Goal: Task Accomplishment & Management: Complete application form

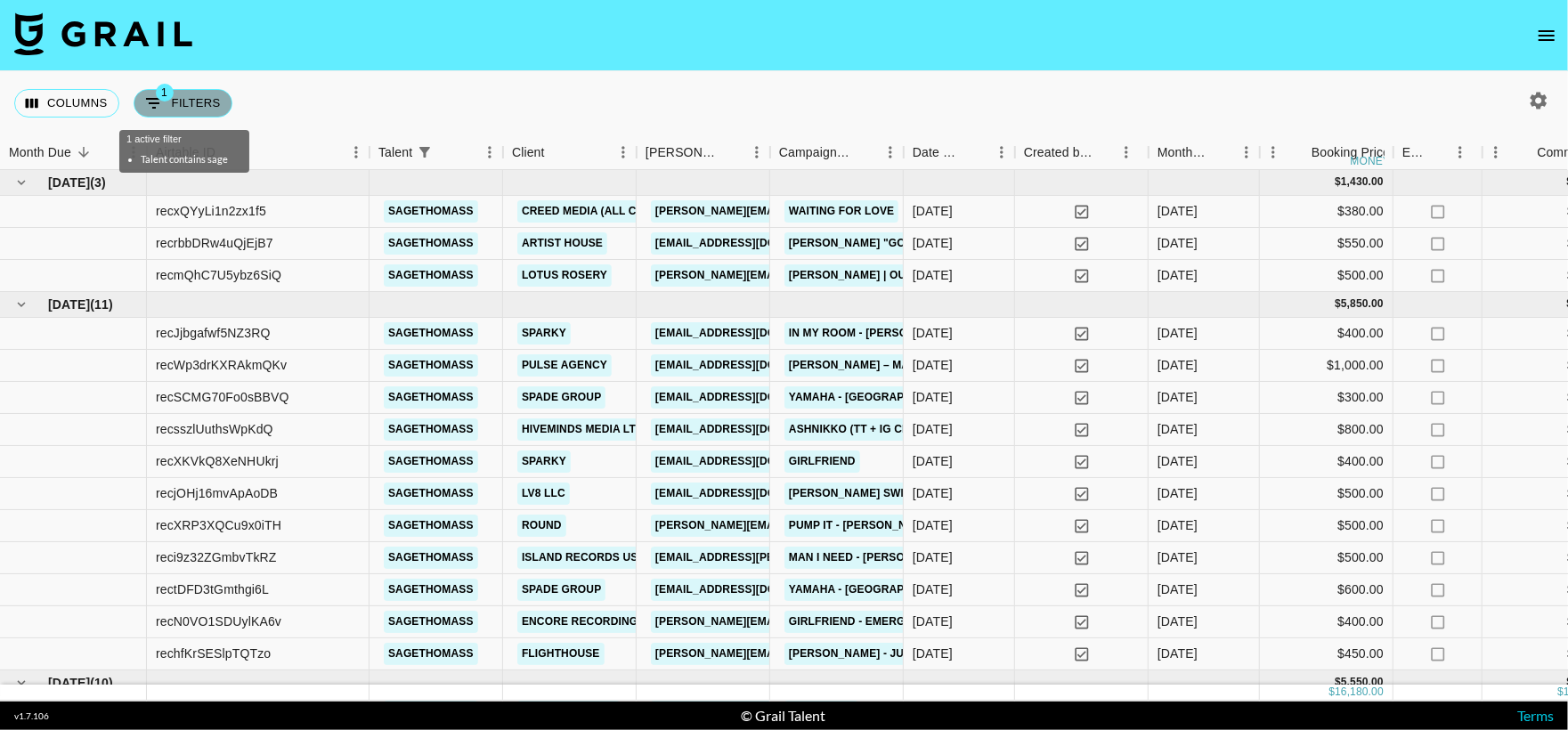
click at [186, 93] on button "1 Filters" at bounding box center [183, 103] width 99 height 28
select select "talentName"
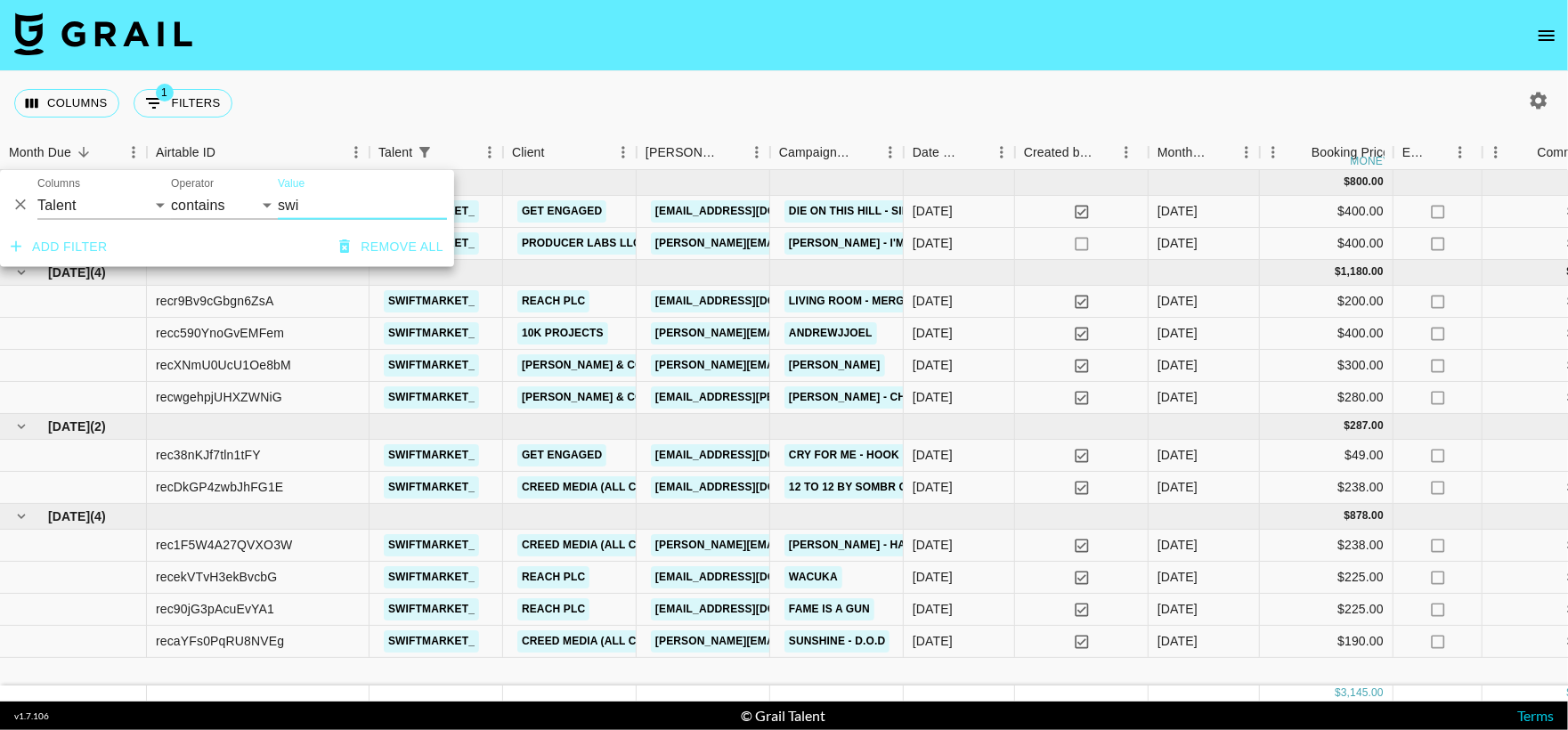
type input "swi"
click at [860, 93] on div "Columns 1 Filters + Booking" at bounding box center [784, 103] width 1568 height 64
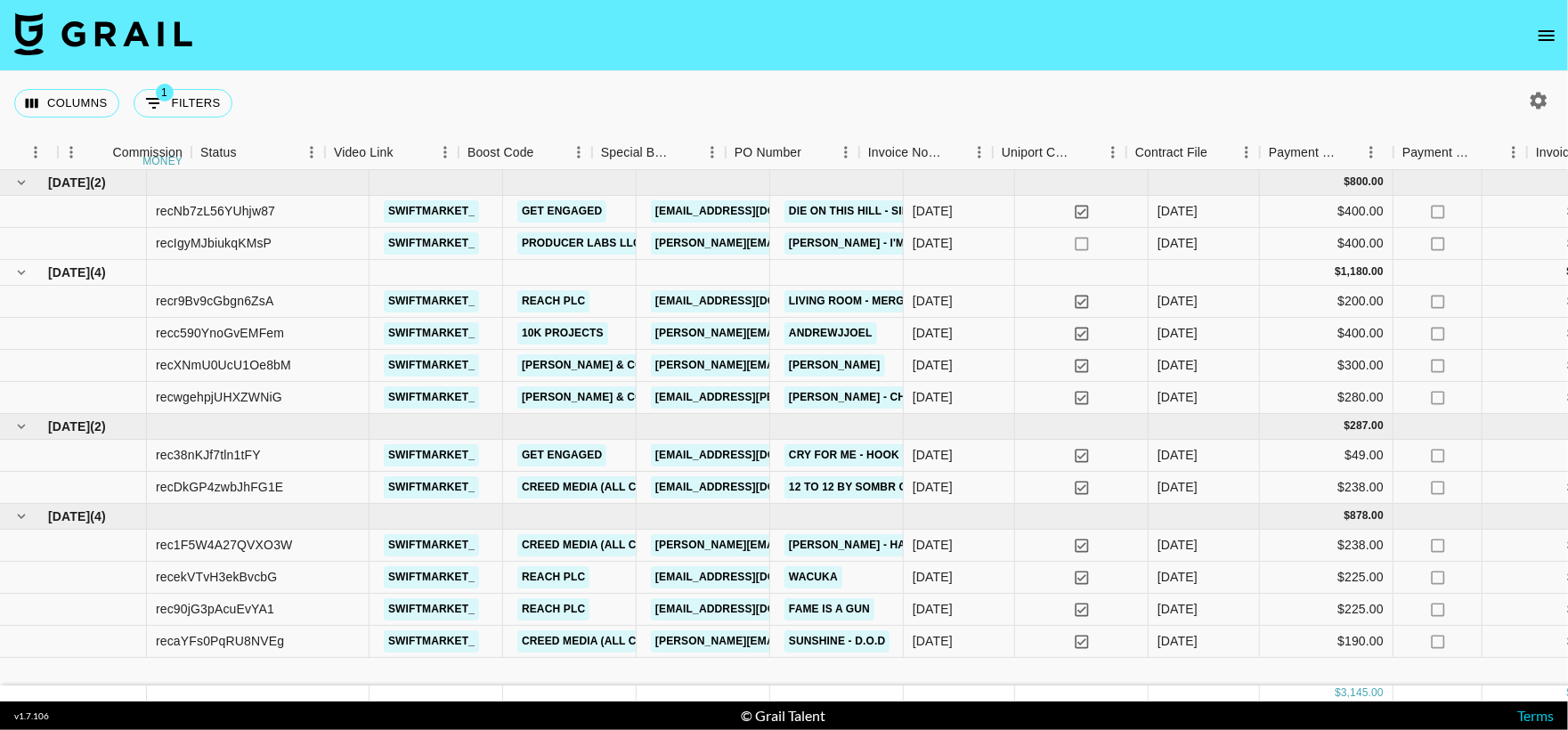
scroll to position [0, 1588]
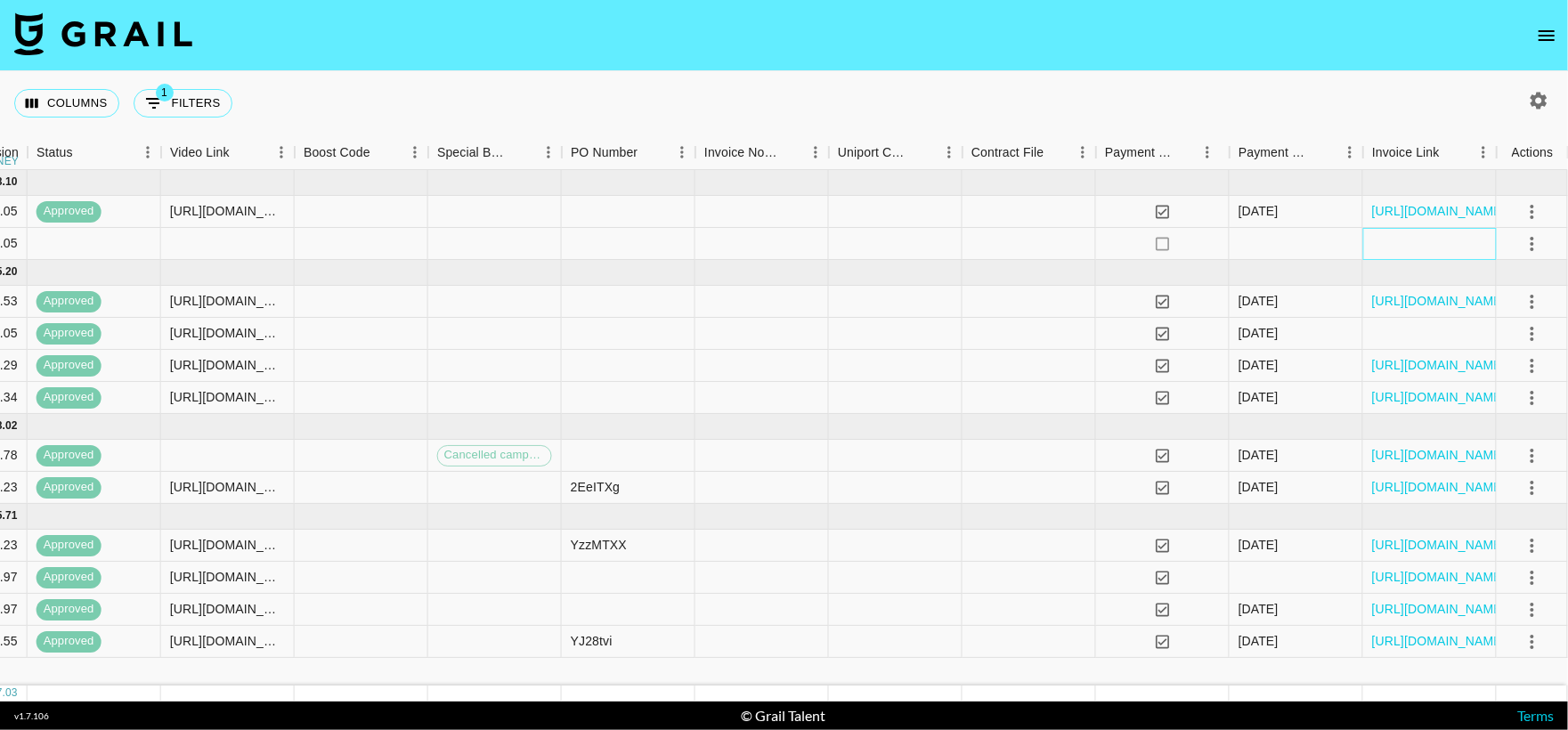
click at [1425, 239] on div at bounding box center [1430, 244] width 134 height 32
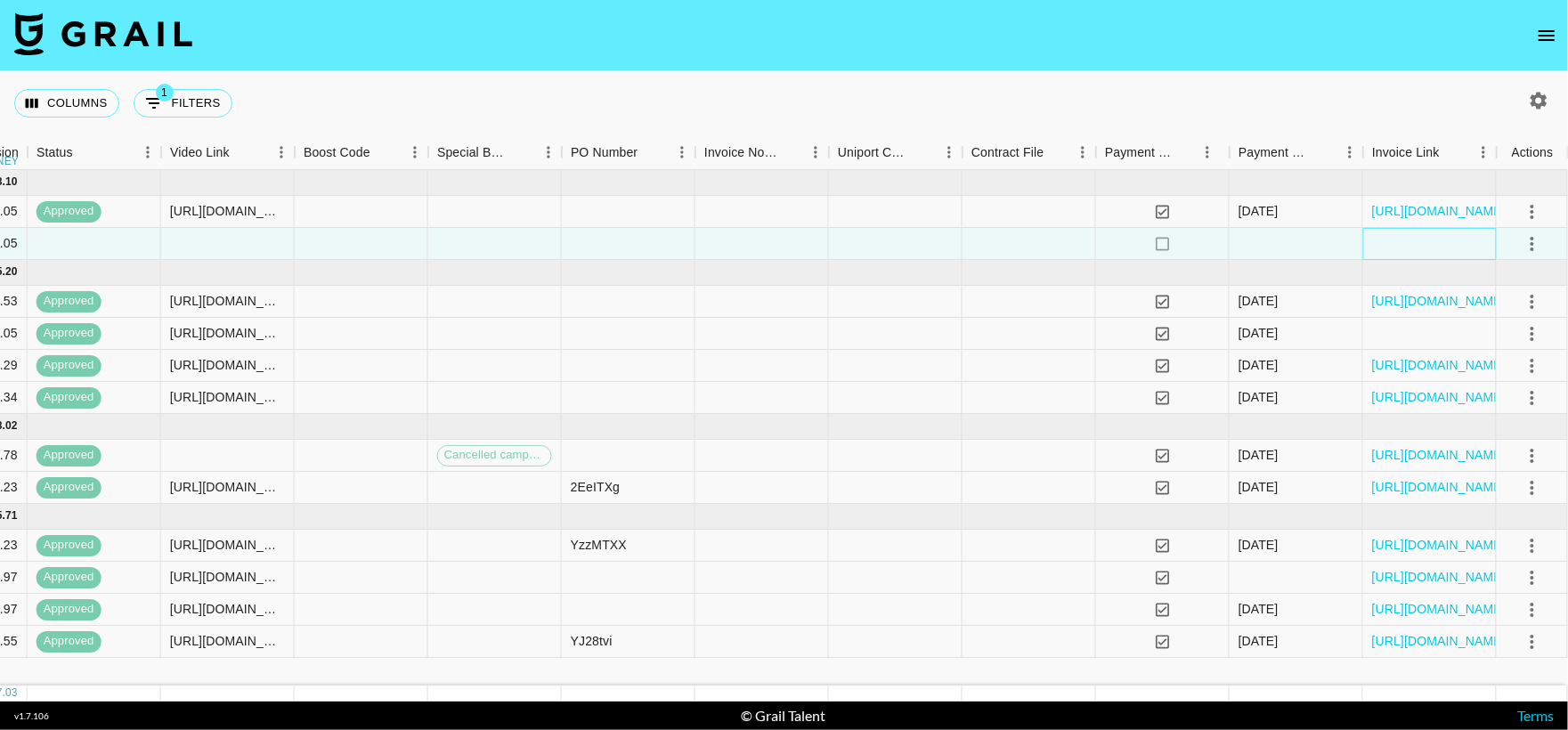
click at [1425, 239] on div at bounding box center [1430, 244] width 134 height 32
click at [1517, 242] on button "select merge strategy" at bounding box center [1532, 244] width 30 height 30
click at [1490, 285] on li "Confirm" at bounding box center [1511, 282] width 116 height 32
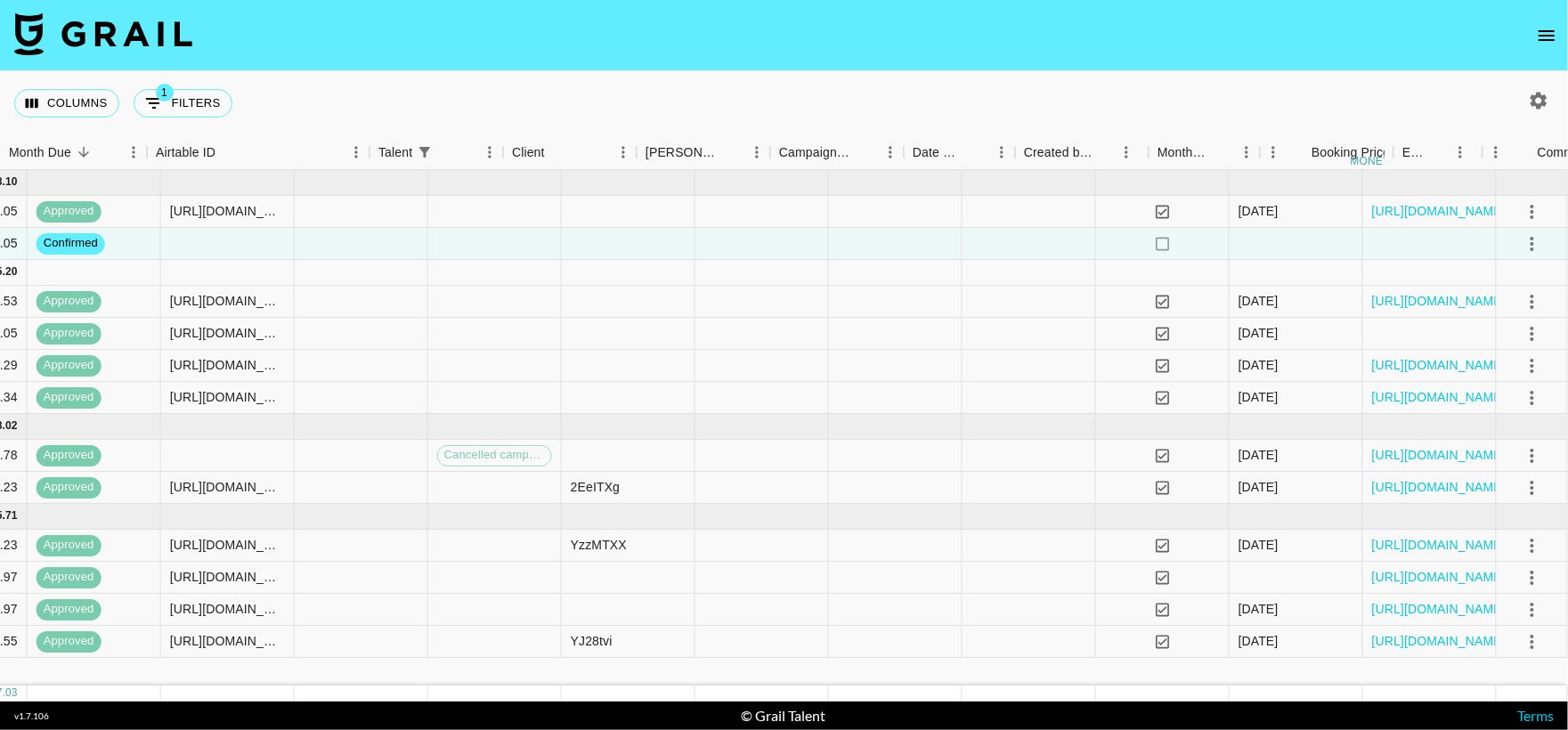
scroll to position [0, 0]
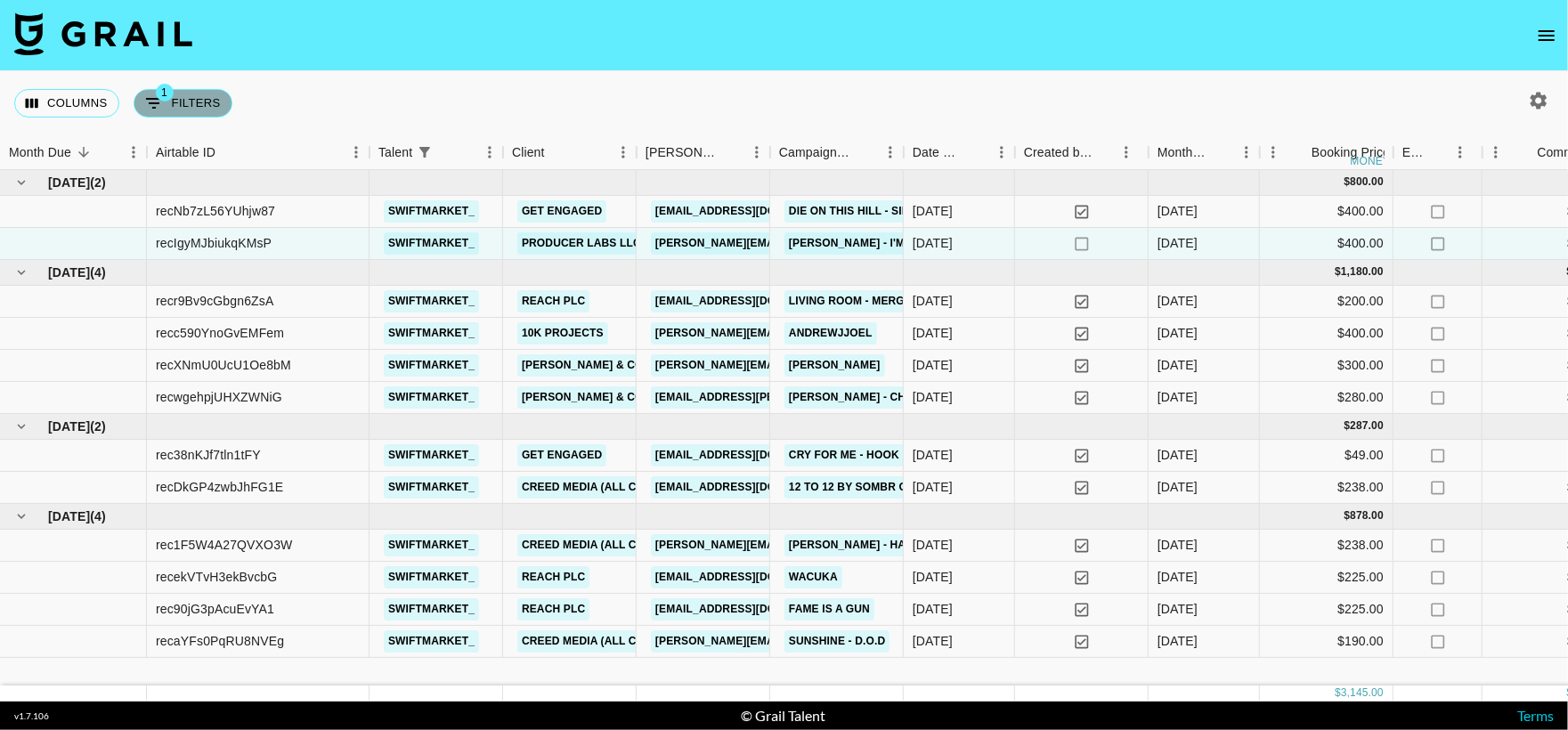
click at [210, 97] on button "1 Filters" at bounding box center [183, 103] width 99 height 28
select select "talentName"
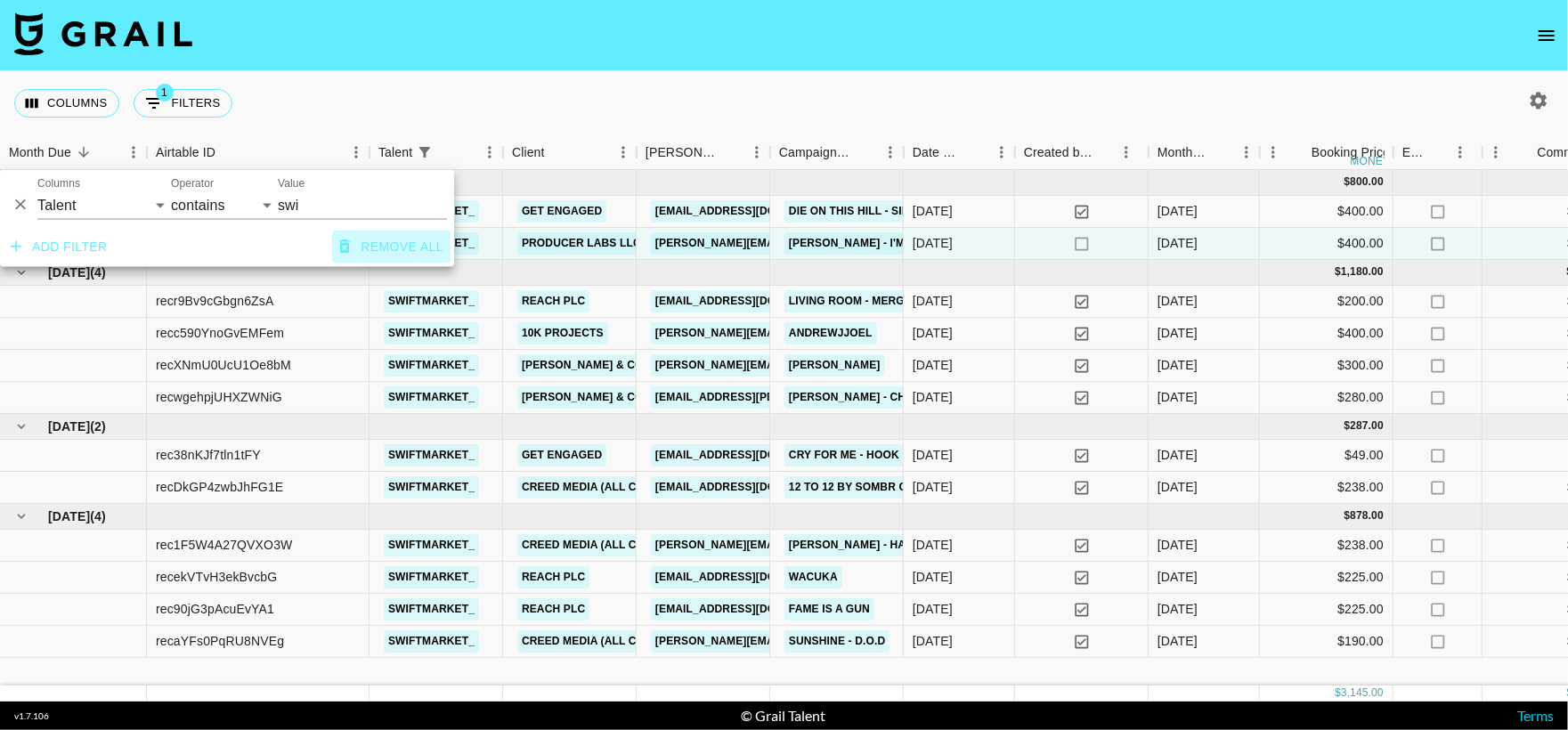
click at [365, 242] on button "Remove all" at bounding box center [391, 247] width 118 height 33
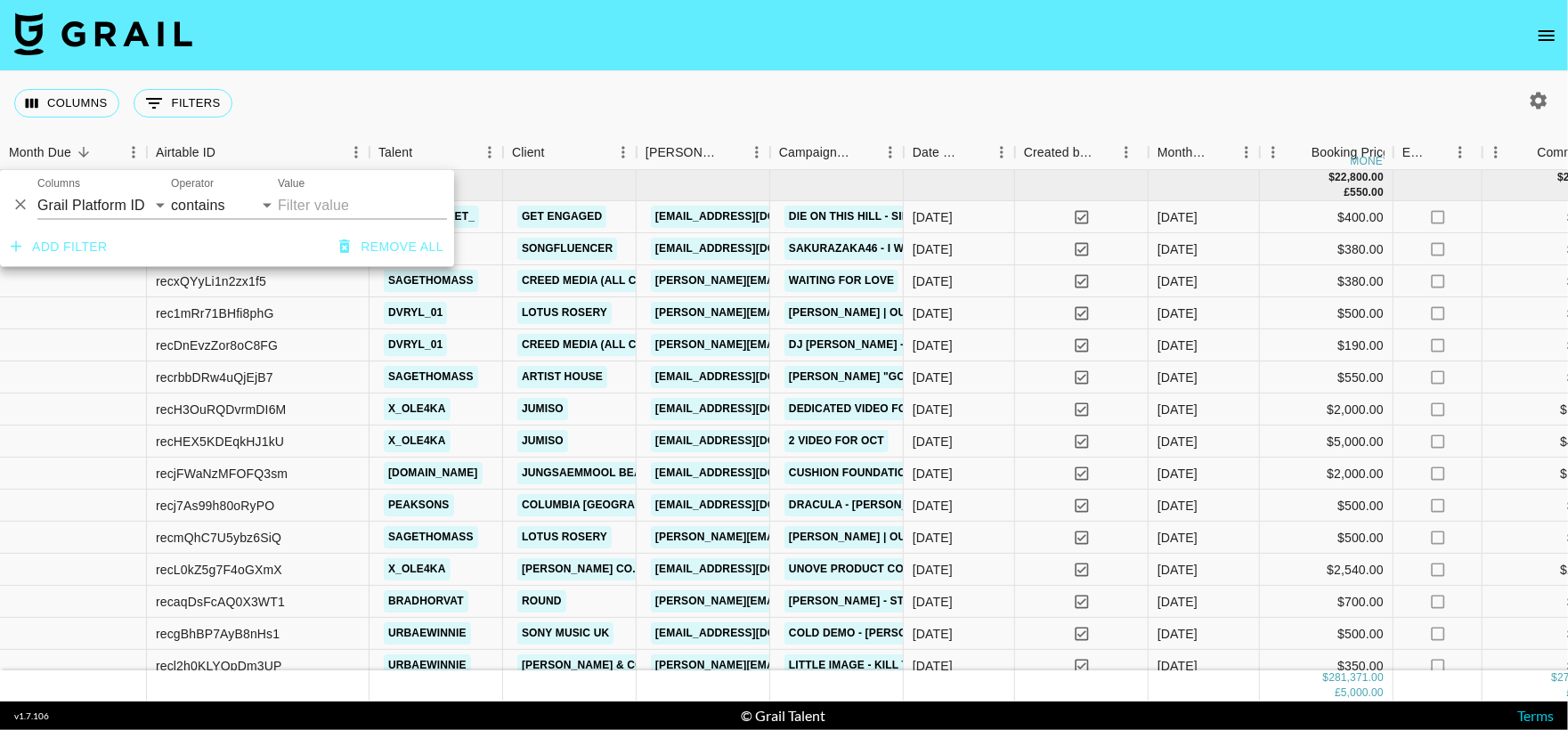
click at [472, 129] on div "Columns 0 Filters + Booking" at bounding box center [784, 103] width 1568 height 64
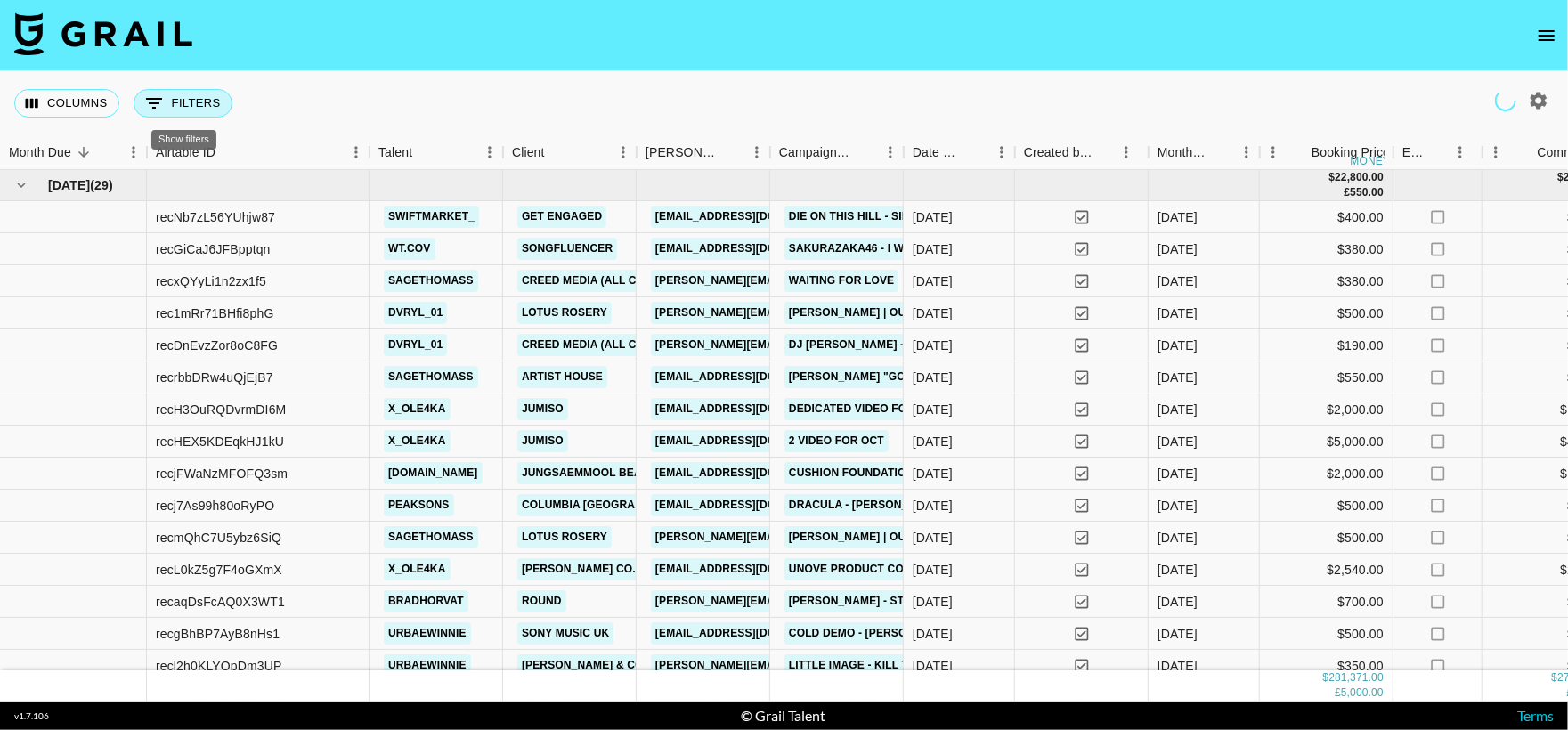
click at [185, 110] on button "0 Filters" at bounding box center [183, 103] width 99 height 28
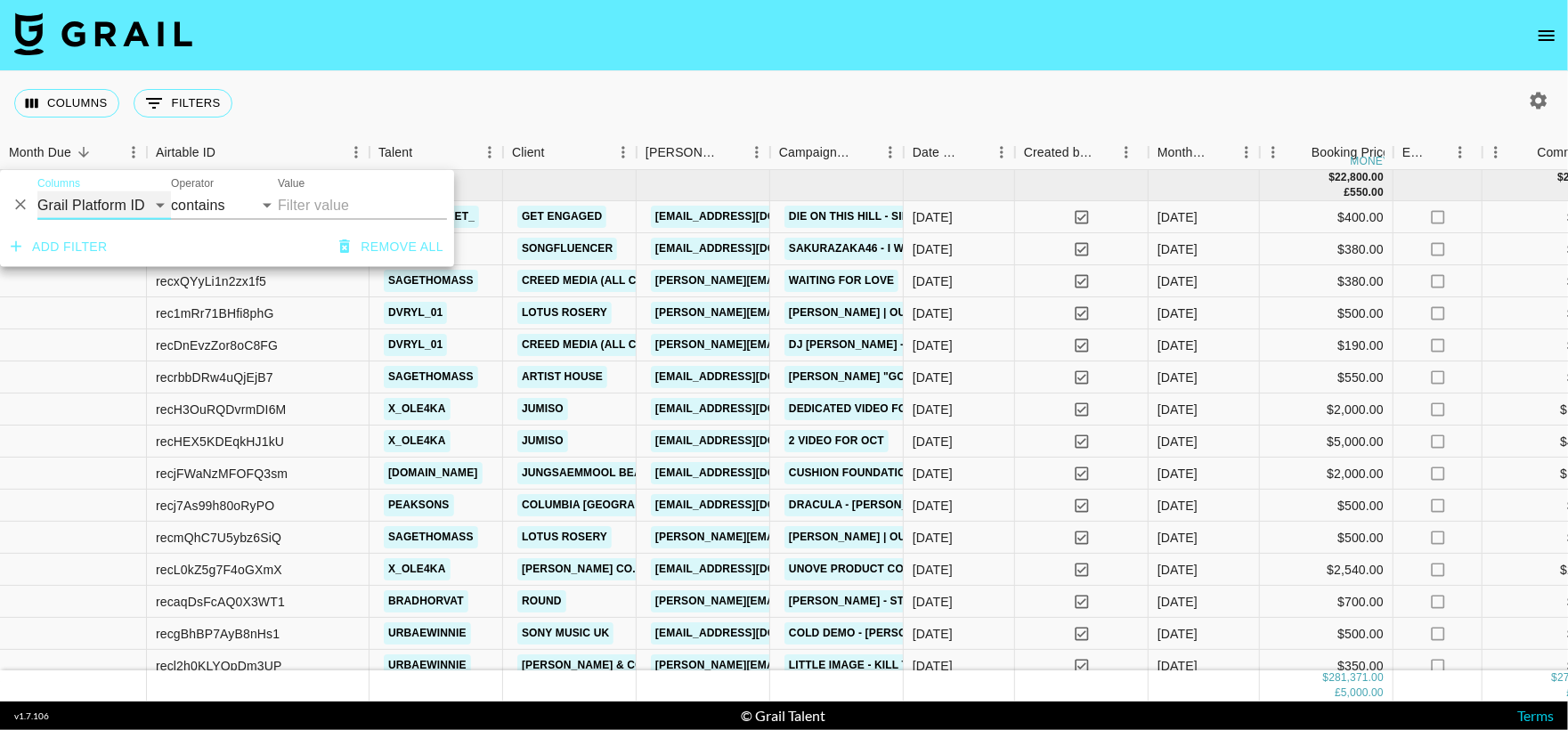
click at [134, 200] on select "Grail Platform ID Airtable ID Talent Manager Client [PERSON_NAME] Campaign (Typ…" at bounding box center [104, 206] width 134 height 28
select select "talentName"
click at [37, 191] on select "Grail Platform ID Airtable ID Talent Manager Client [PERSON_NAME] Campaign (Typ…" at bounding box center [104, 206] width 134 height 28
click at [324, 208] on input "Value" at bounding box center [362, 206] width 169 height 28
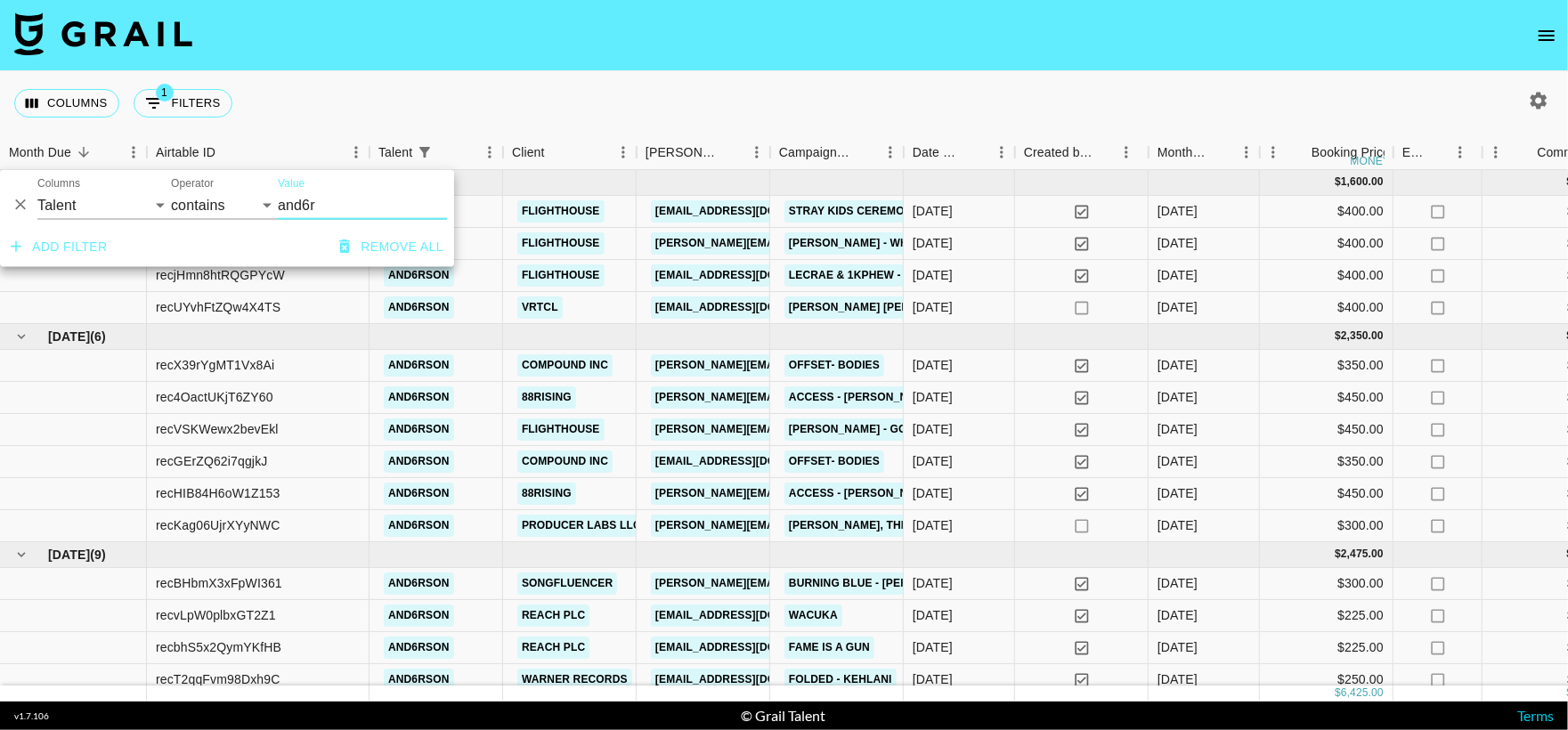
type input "and6r"
click at [687, 96] on div "Columns 1 Filters + Booking" at bounding box center [784, 103] width 1568 height 64
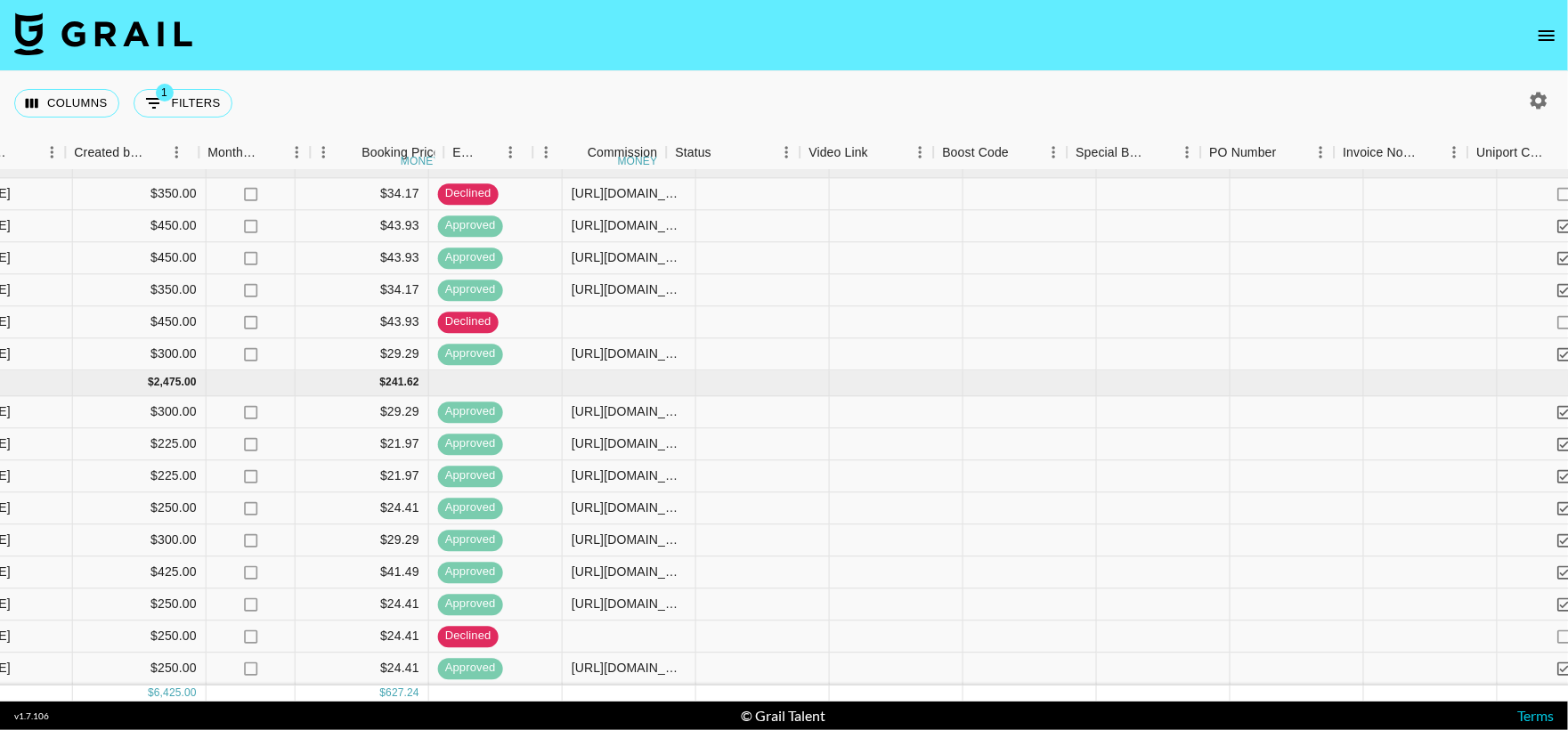
scroll to position [191, 1607]
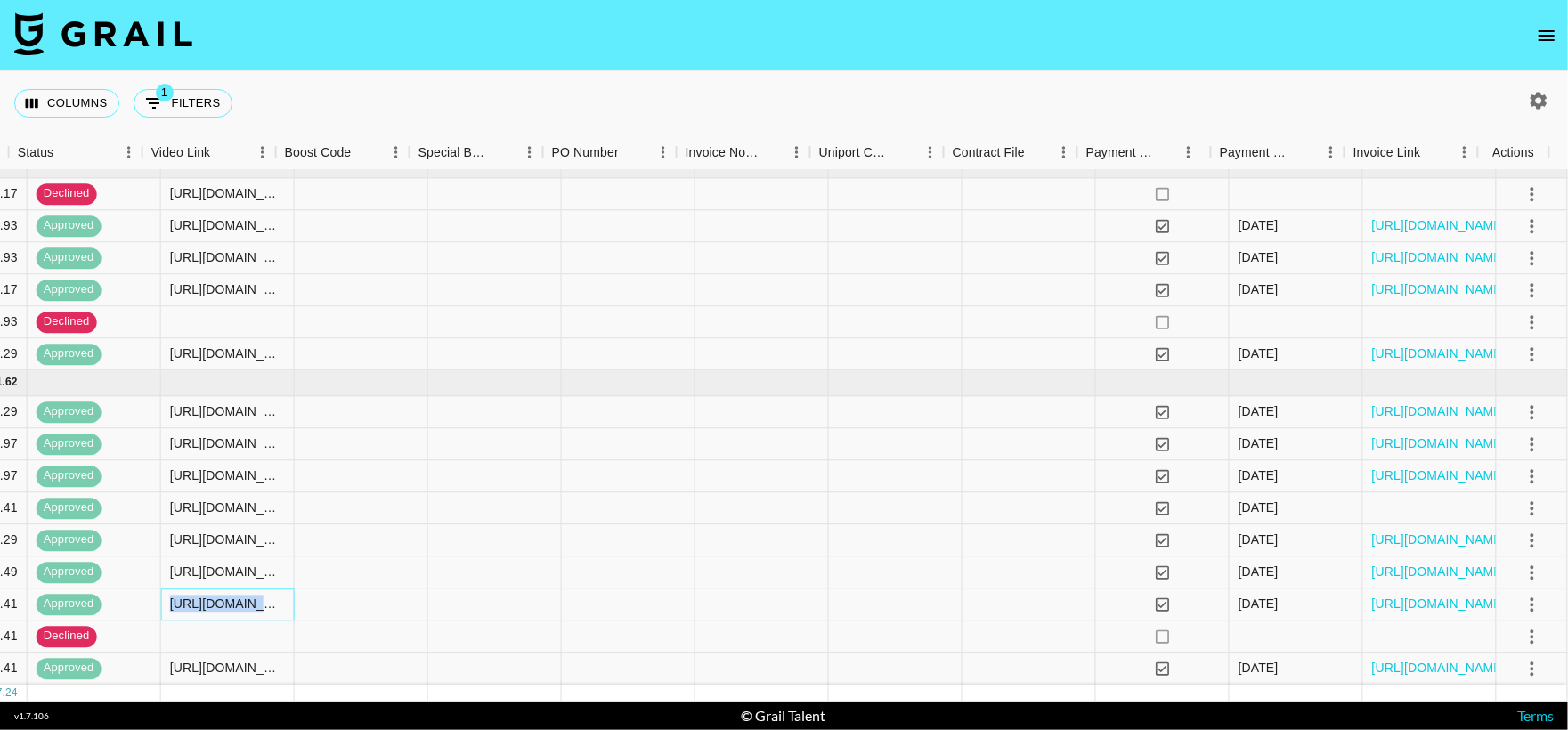
drag, startPoint x: 150, startPoint y: 584, endPoint x: 443, endPoint y: 578, distance: 293.1
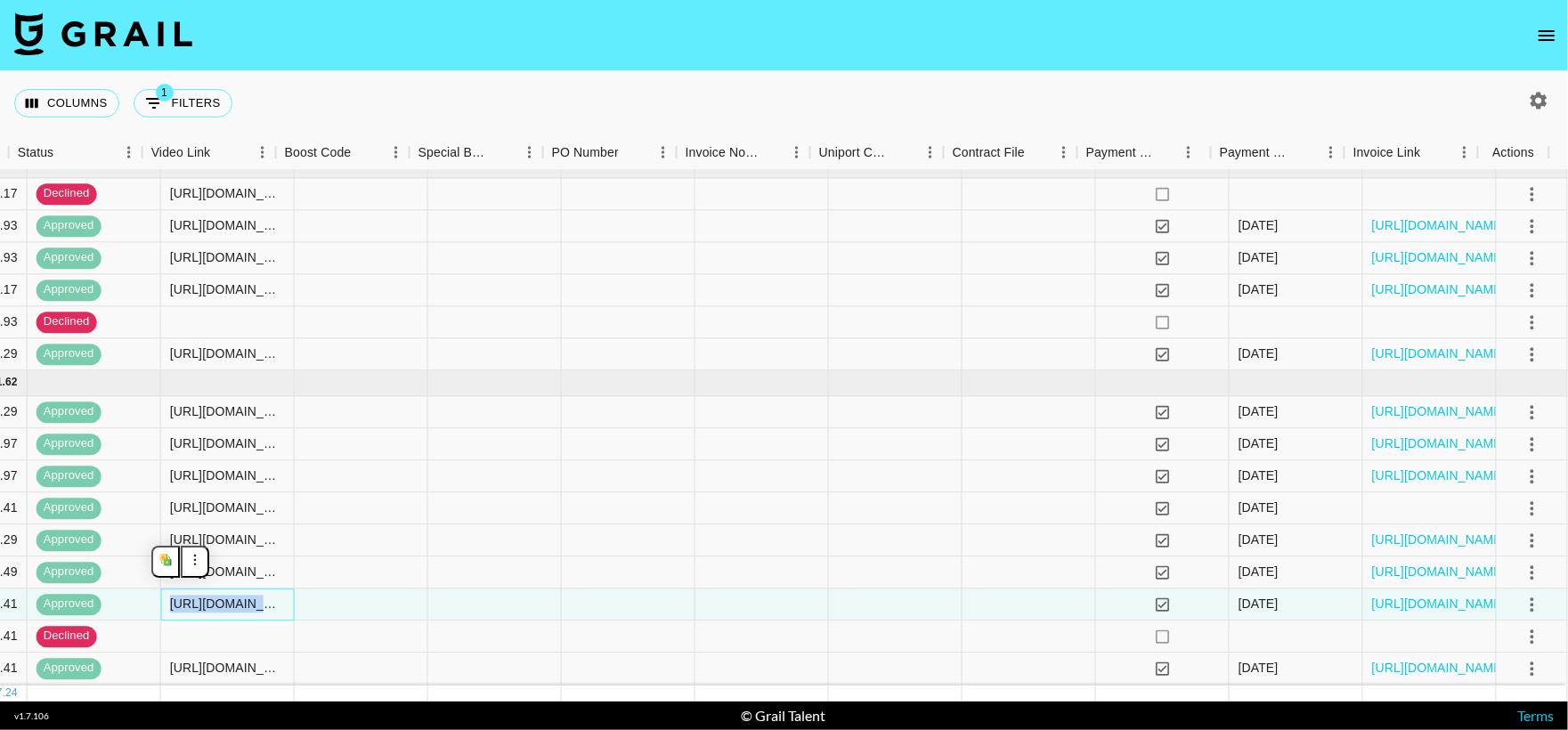
copy div "[URL][DOMAIN_NAME]"
click at [1522, 594] on icon "select merge strategy" at bounding box center [1532, 604] width 21 height 21
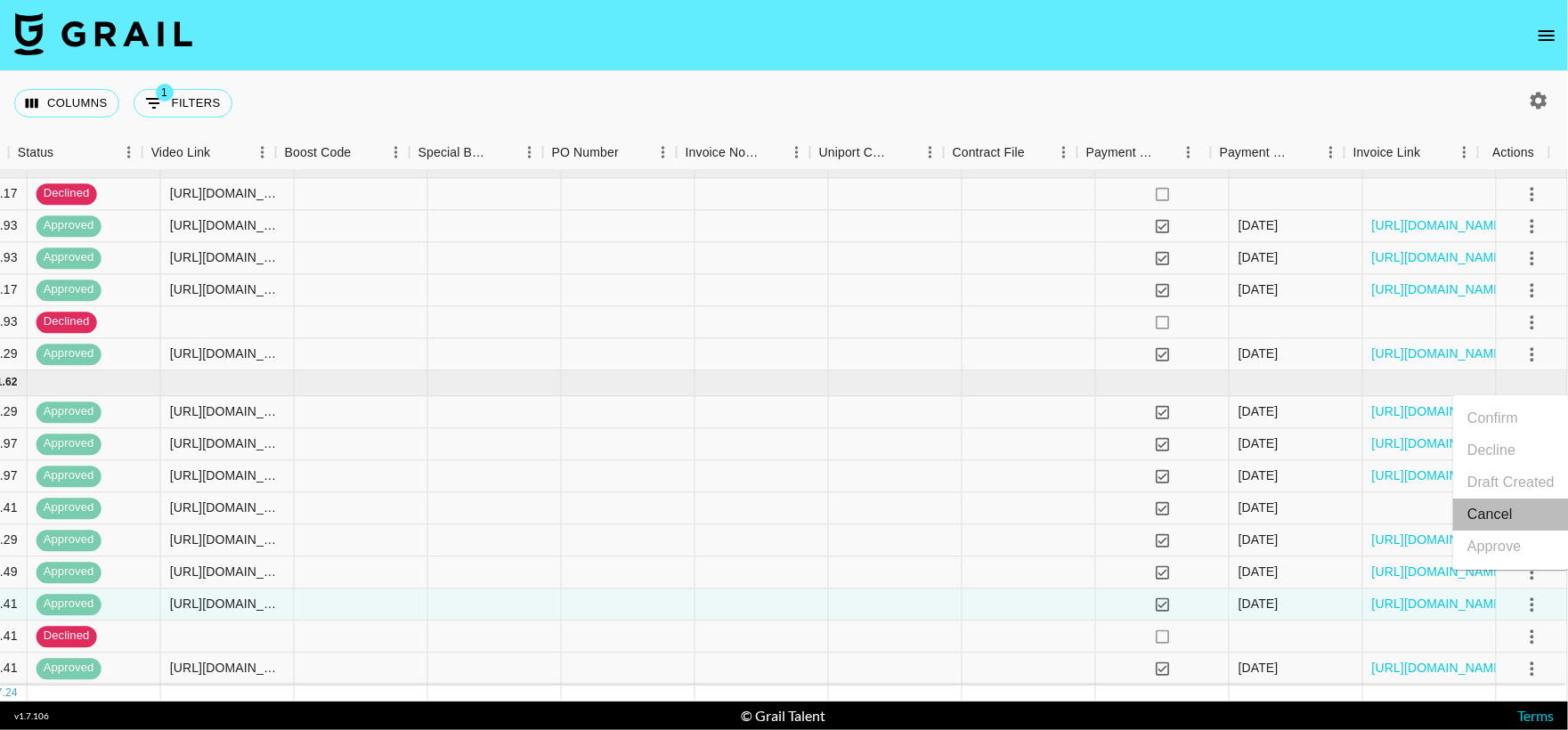
click at [1504, 518] on li "Cancel" at bounding box center [1511, 515] width 116 height 32
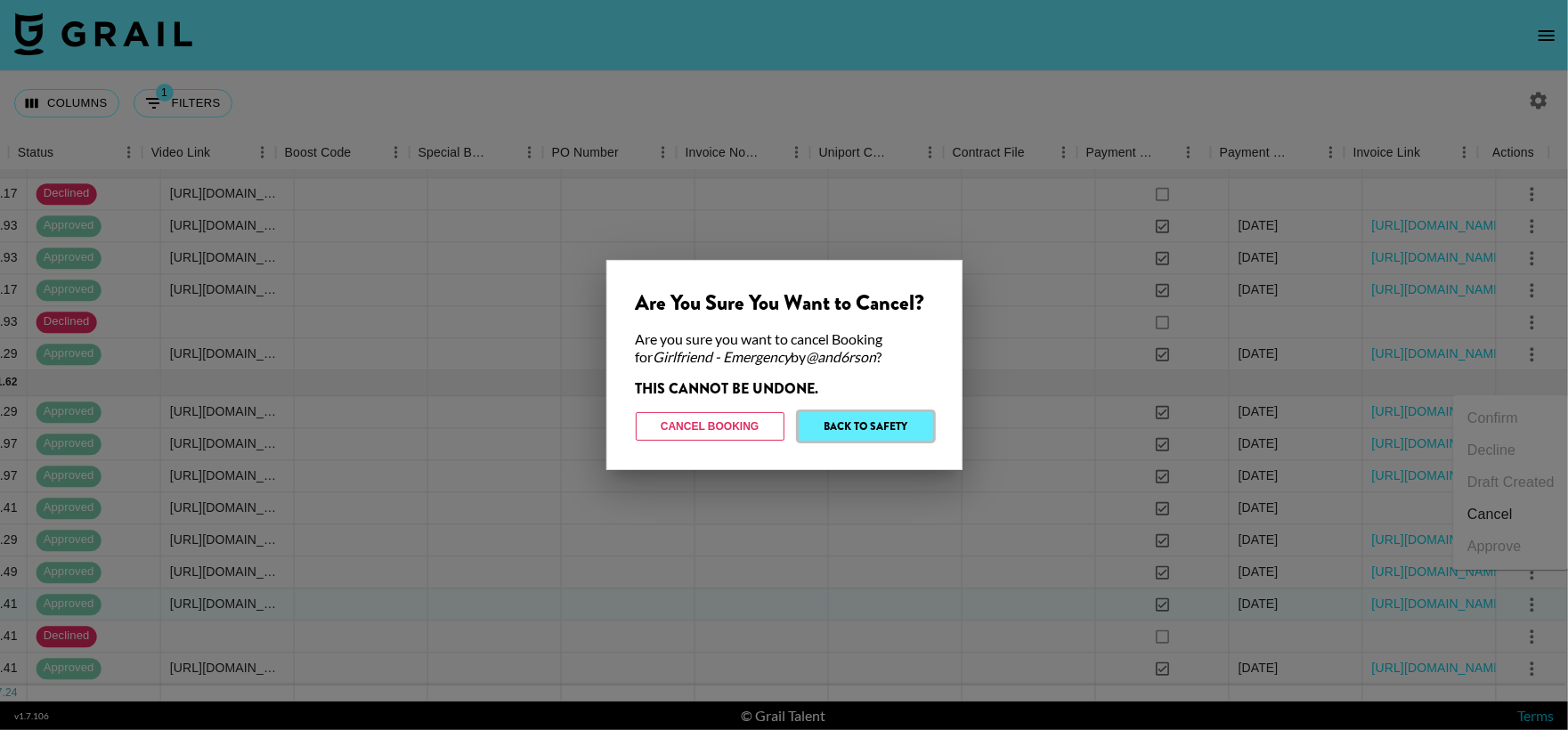
click at [896, 425] on button "Back to Safety" at bounding box center [865, 426] width 134 height 28
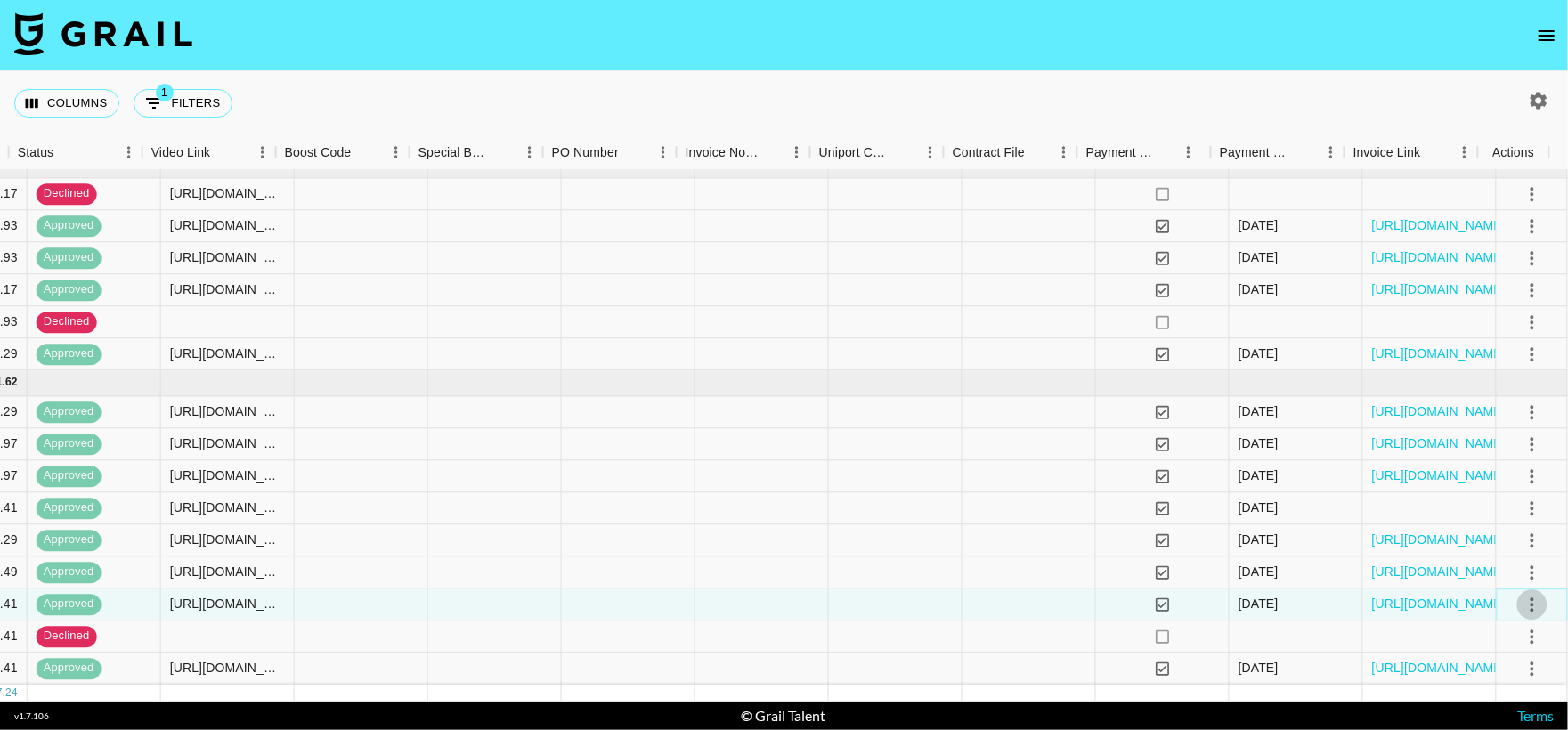
click at [1517, 589] on button "select merge strategy" at bounding box center [1532, 604] width 30 height 30
click at [1493, 522] on li "Cancel" at bounding box center [1511, 515] width 116 height 32
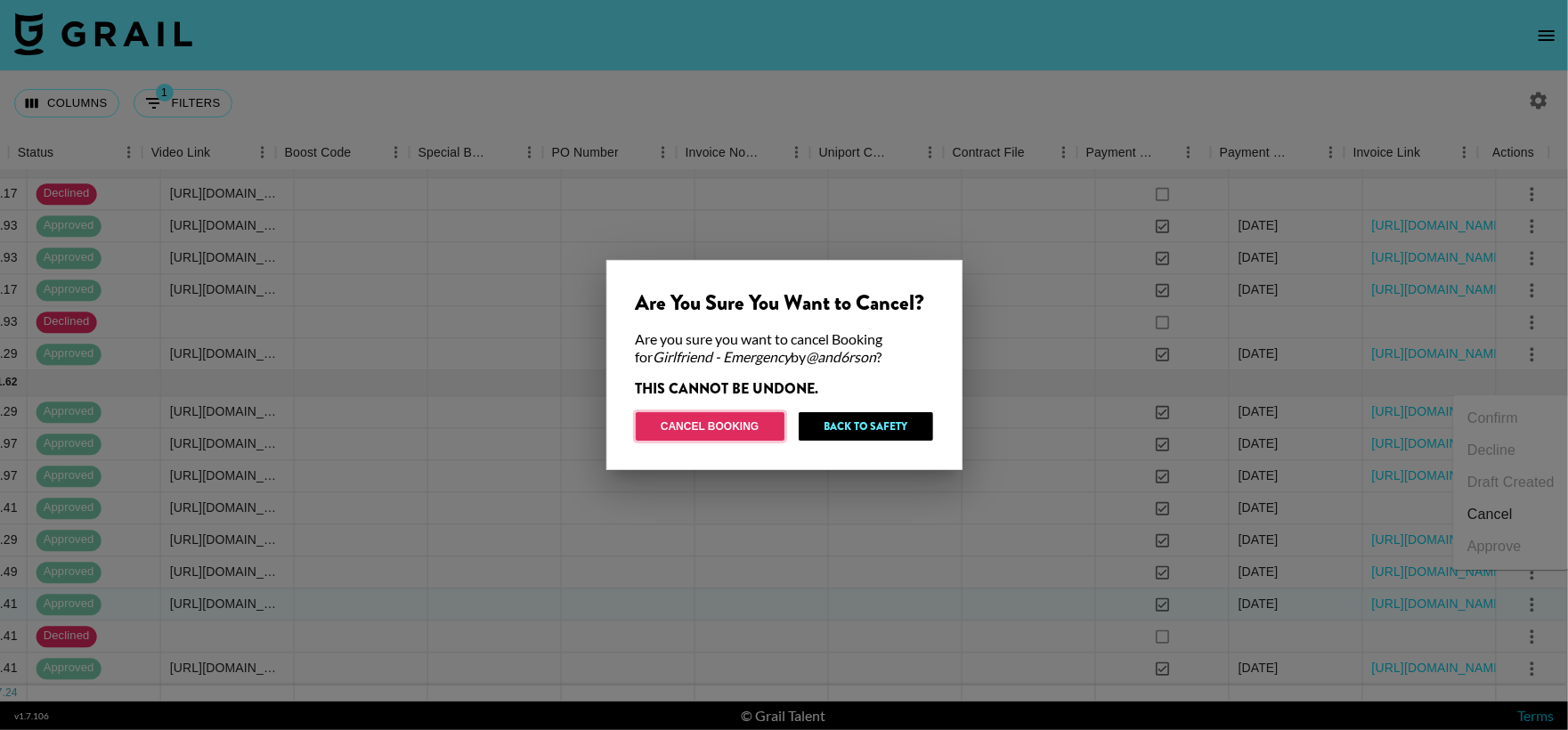
click at [752, 426] on button "Cancel Booking" at bounding box center [710, 426] width 149 height 28
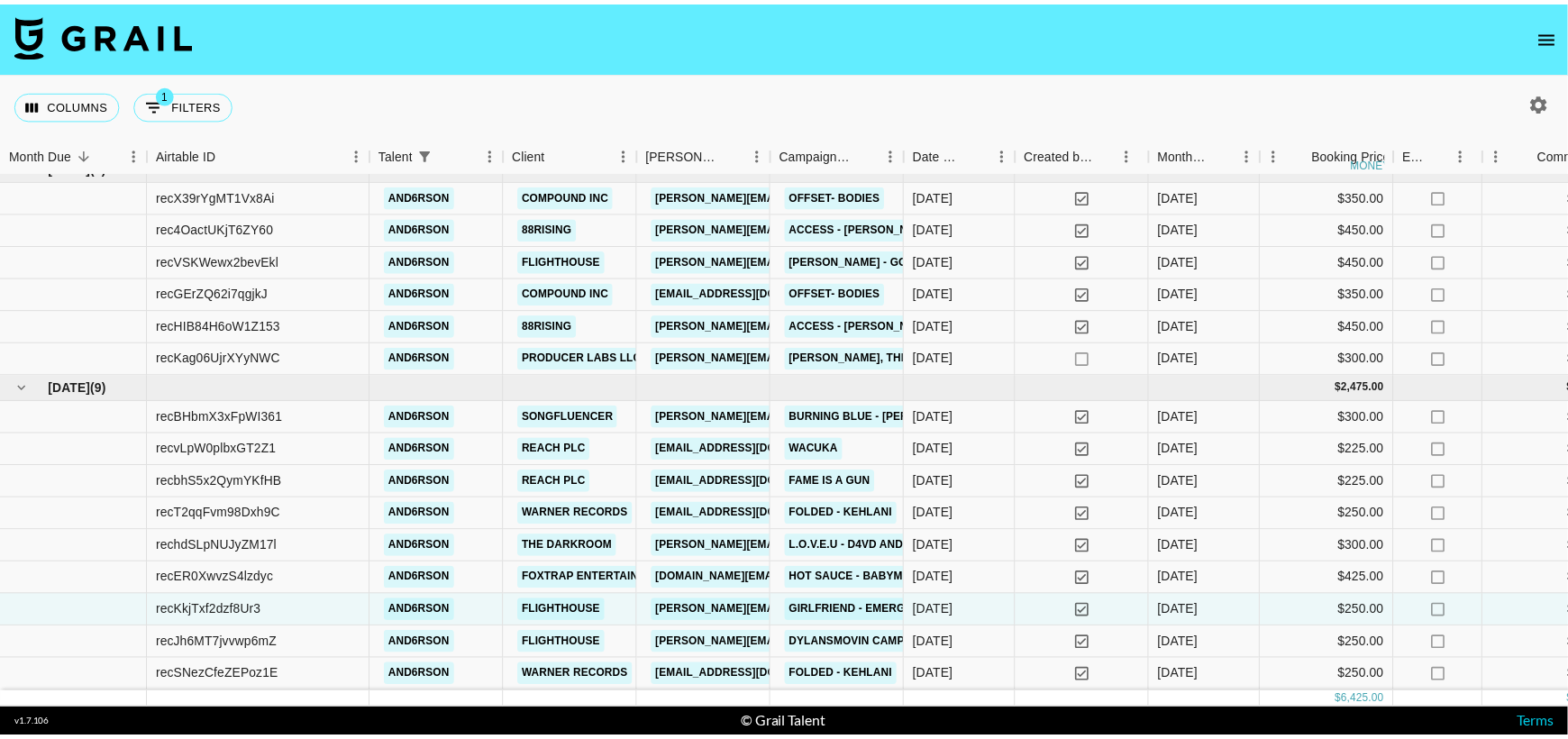
scroll to position [0, 0]
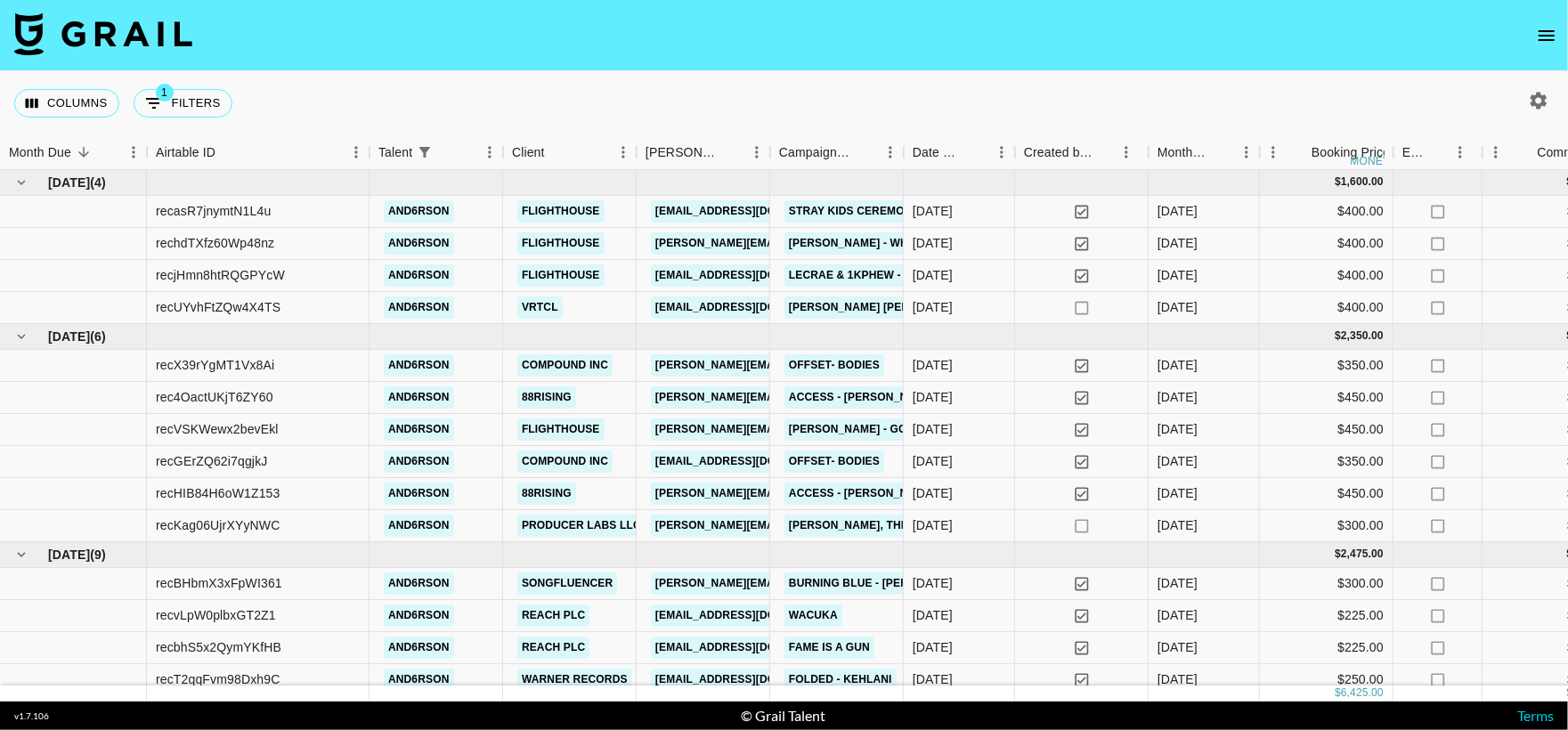
click at [1564, 40] on button "open drawer" at bounding box center [1547, 36] width 36 height 36
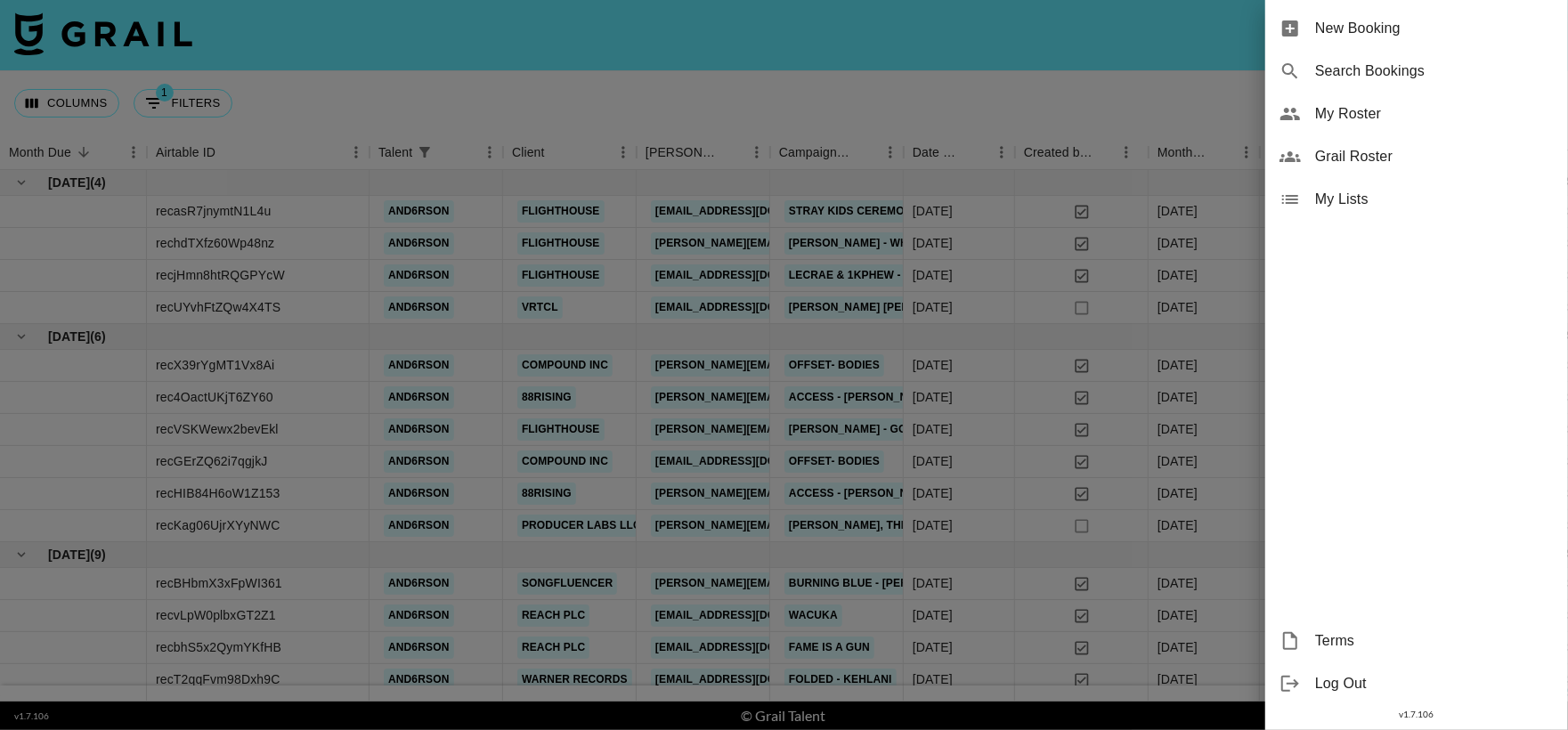
click at [1350, 33] on span "New Booking" at bounding box center [1434, 28] width 239 height 21
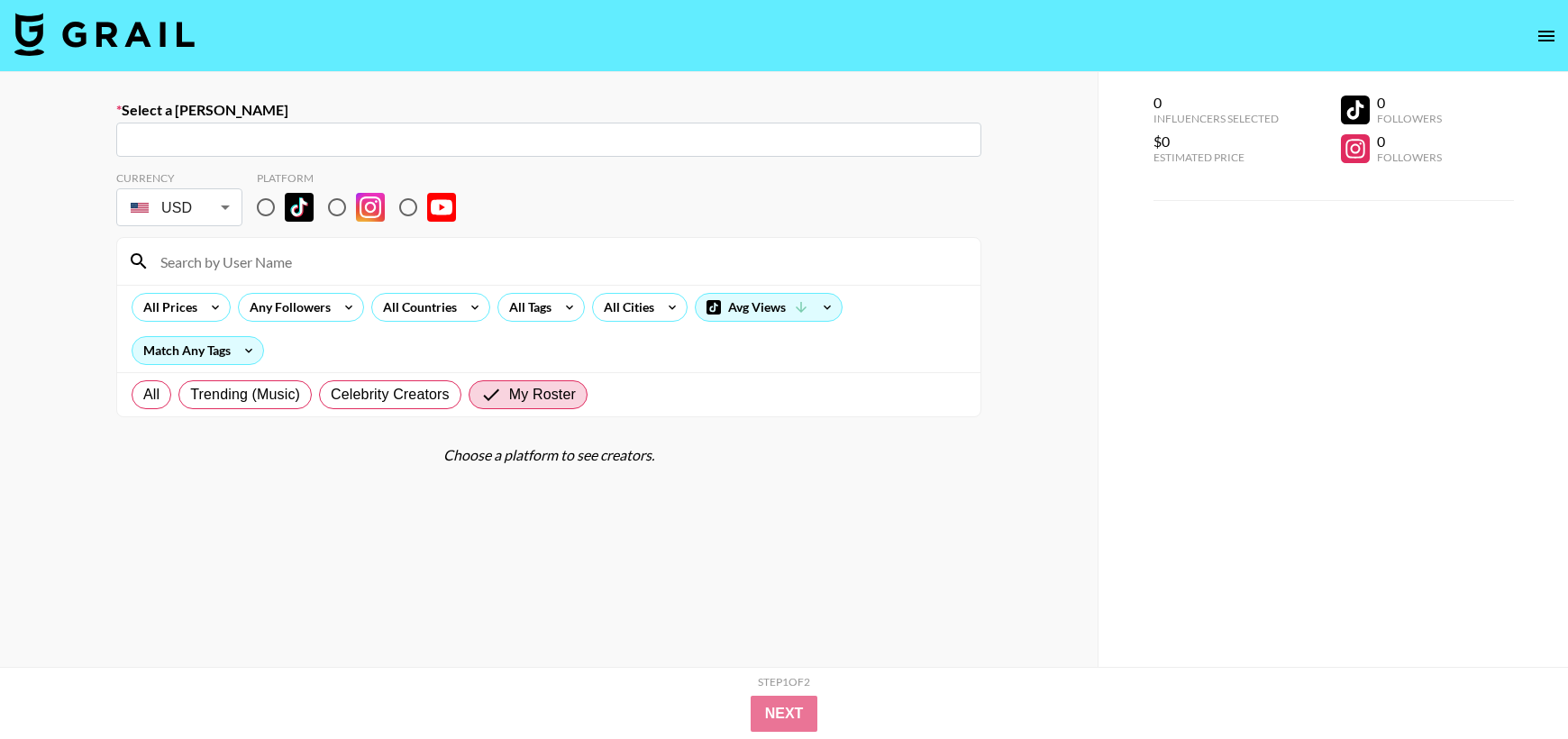
click at [533, 130] on input "text" at bounding box center [549, 140] width 843 height 21
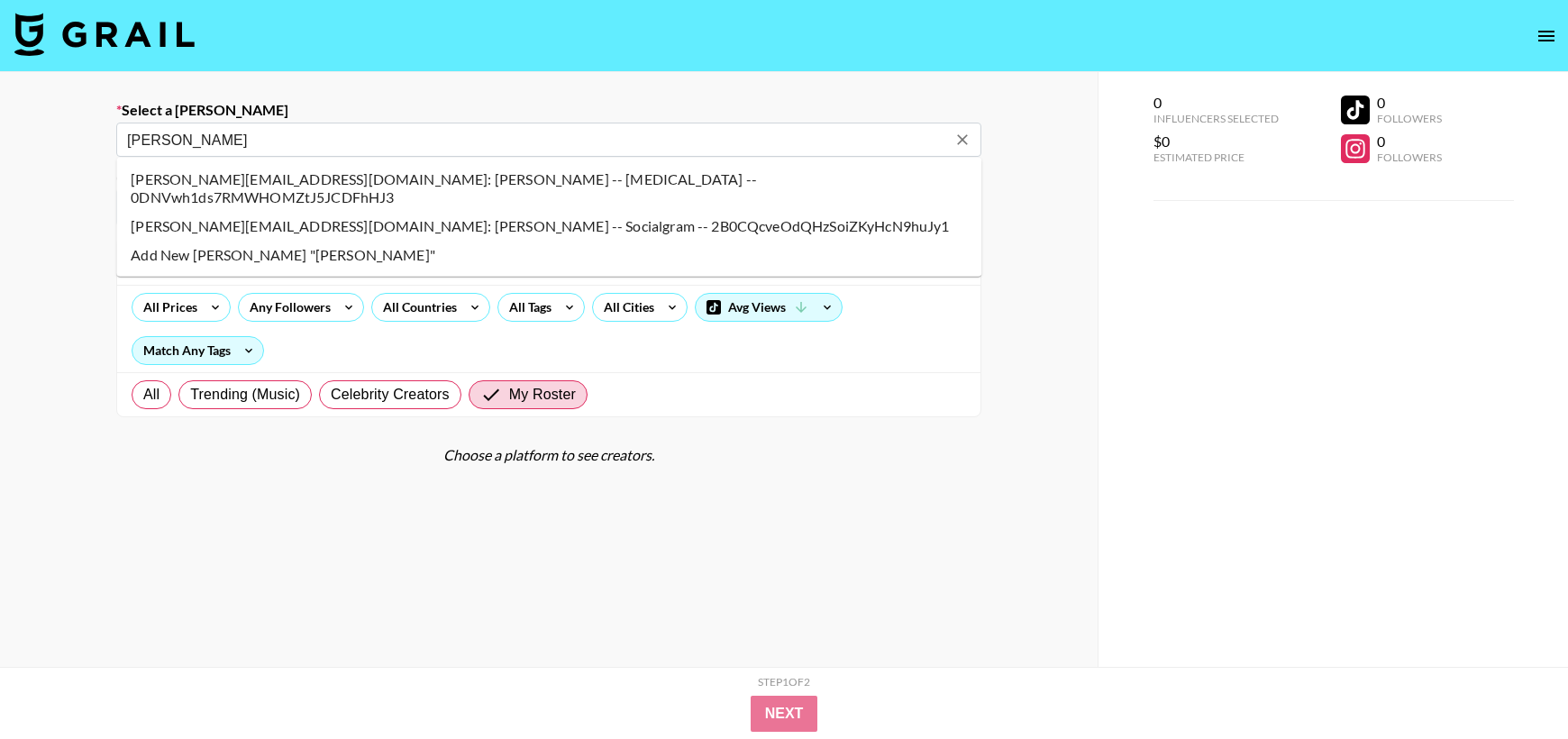
click at [635, 184] on li "[PERSON_NAME][EMAIL_ADDRESS][DOMAIN_NAME]: [PERSON_NAME] -- [MEDICAL_DATA] -- 0…" at bounding box center [549, 188] width 865 height 47
type input "[PERSON_NAME][EMAIL_ADDRESS][DOMAIN_NAME]: [PERSON_NAME] -- [MEDICAL_DATA] -- 0…"
click at [635, 184] on div "Currency USD USD ​ Platform" at bounding box center [549, 200] width 865 height 59
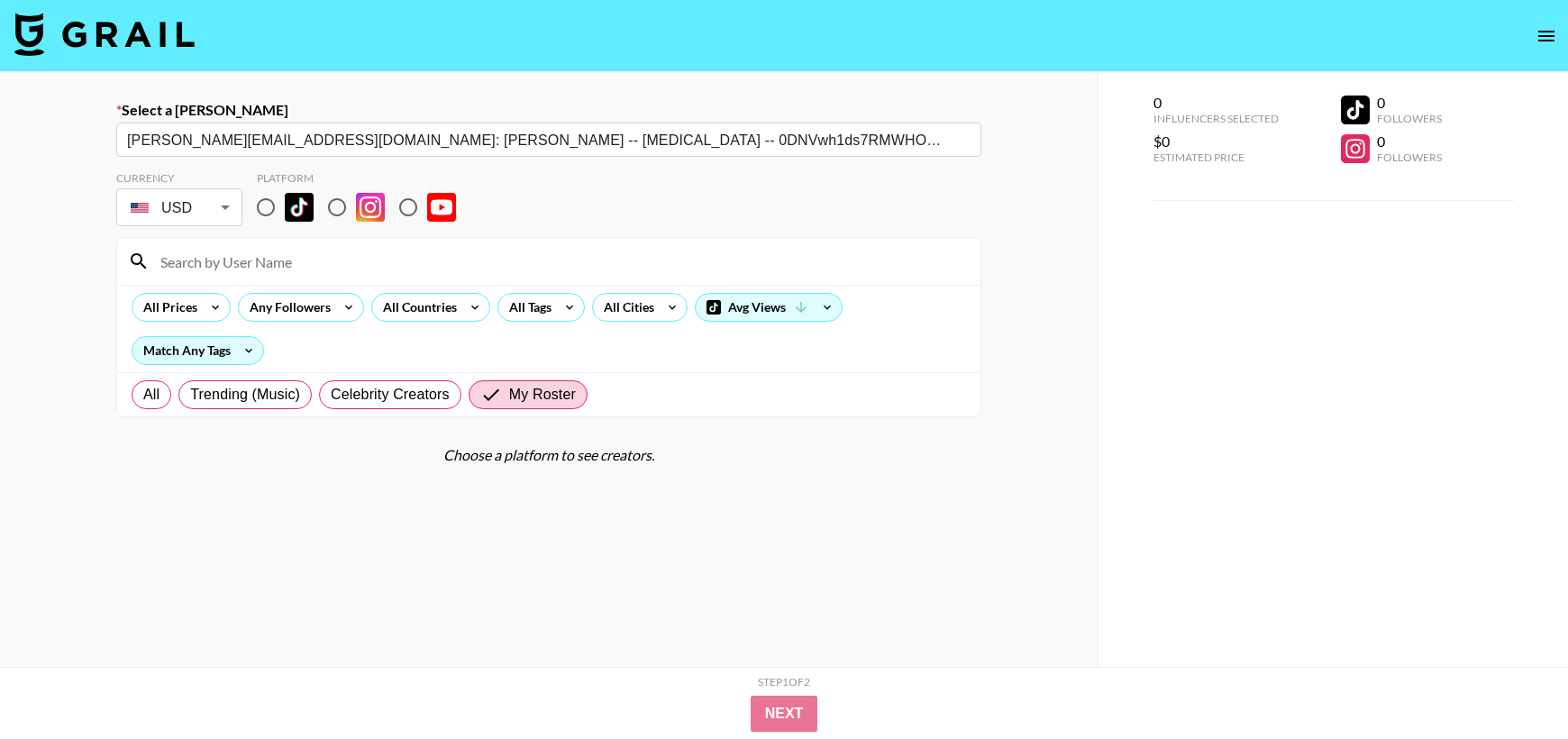
click at [635, 184] on div "Currency USD USD ​ Platform" at bounding box center [549, 200] width 865 height 59
click at [261, 205] on input "radio" at bounding box center [266, 207] width 38 height 38
radio input "true"
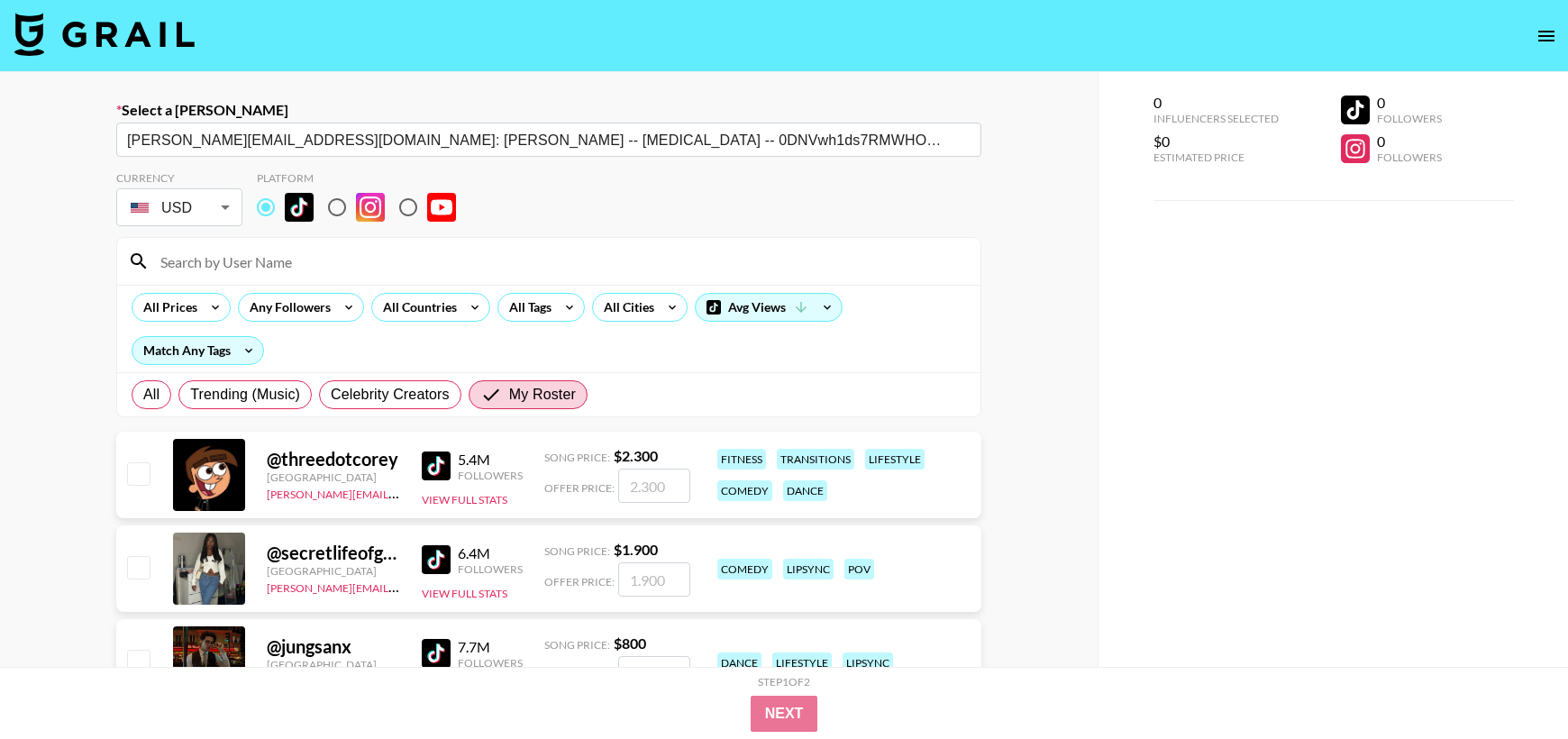
click at [276, 260] on input at bounding box center [560, 261] width 820 height 29
type input "and6"
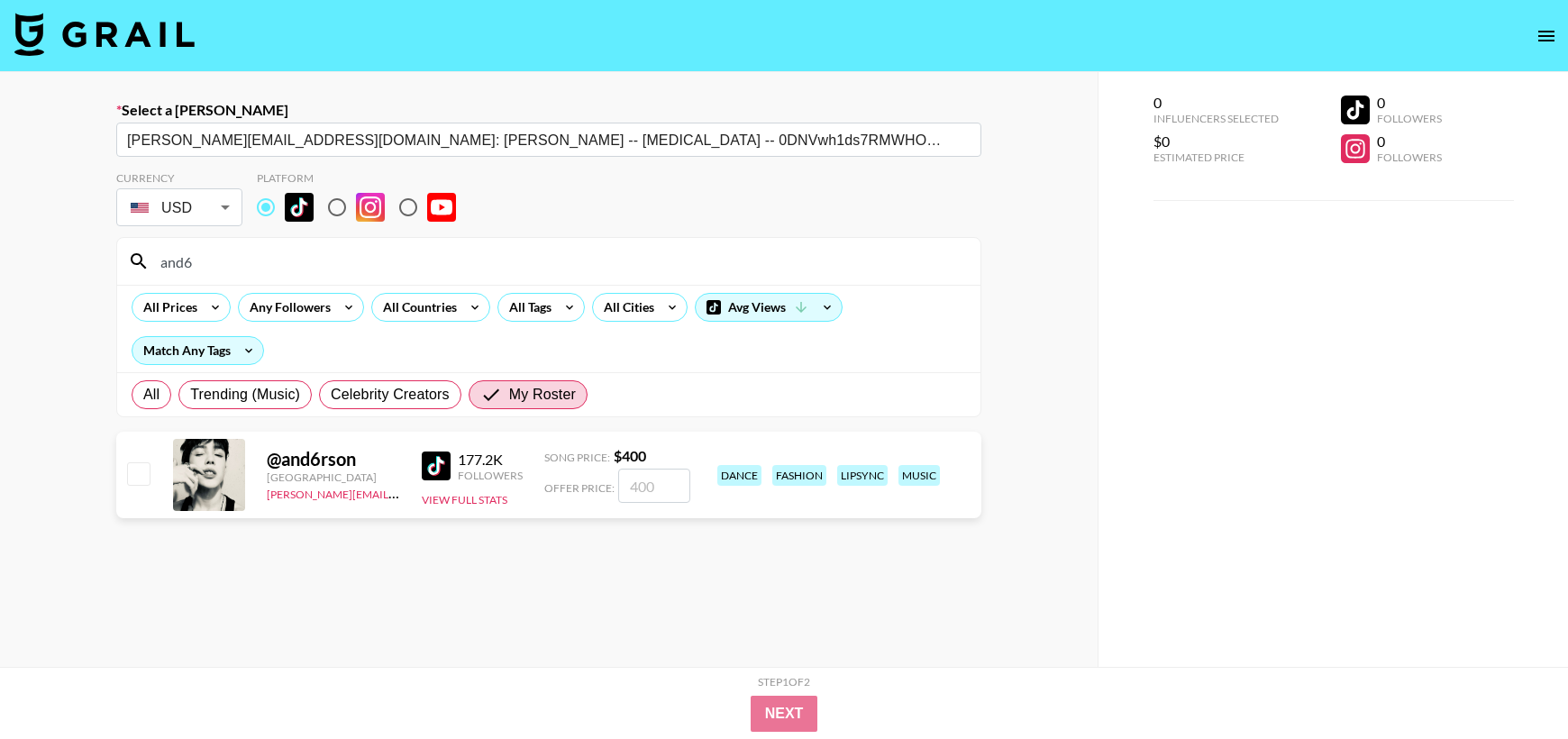
click at [138, 476] on input "checkbox" at bounding box center [138, 473] width 22 height 22
checkbox input "true"
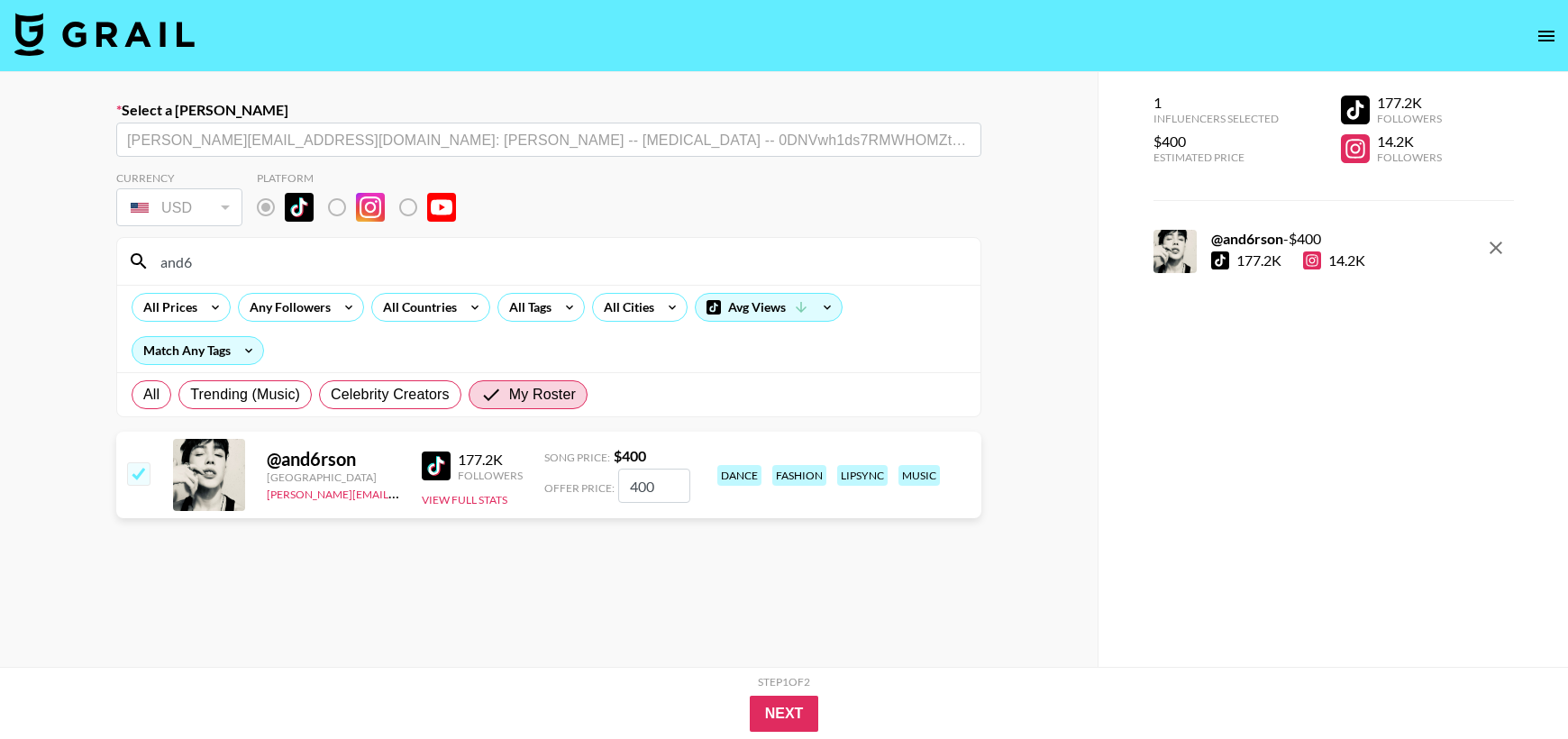
click at [657, 488] on input "400" at bounding box center [654, 486] width 72 height 34
type input "4"
checkbox input "false"
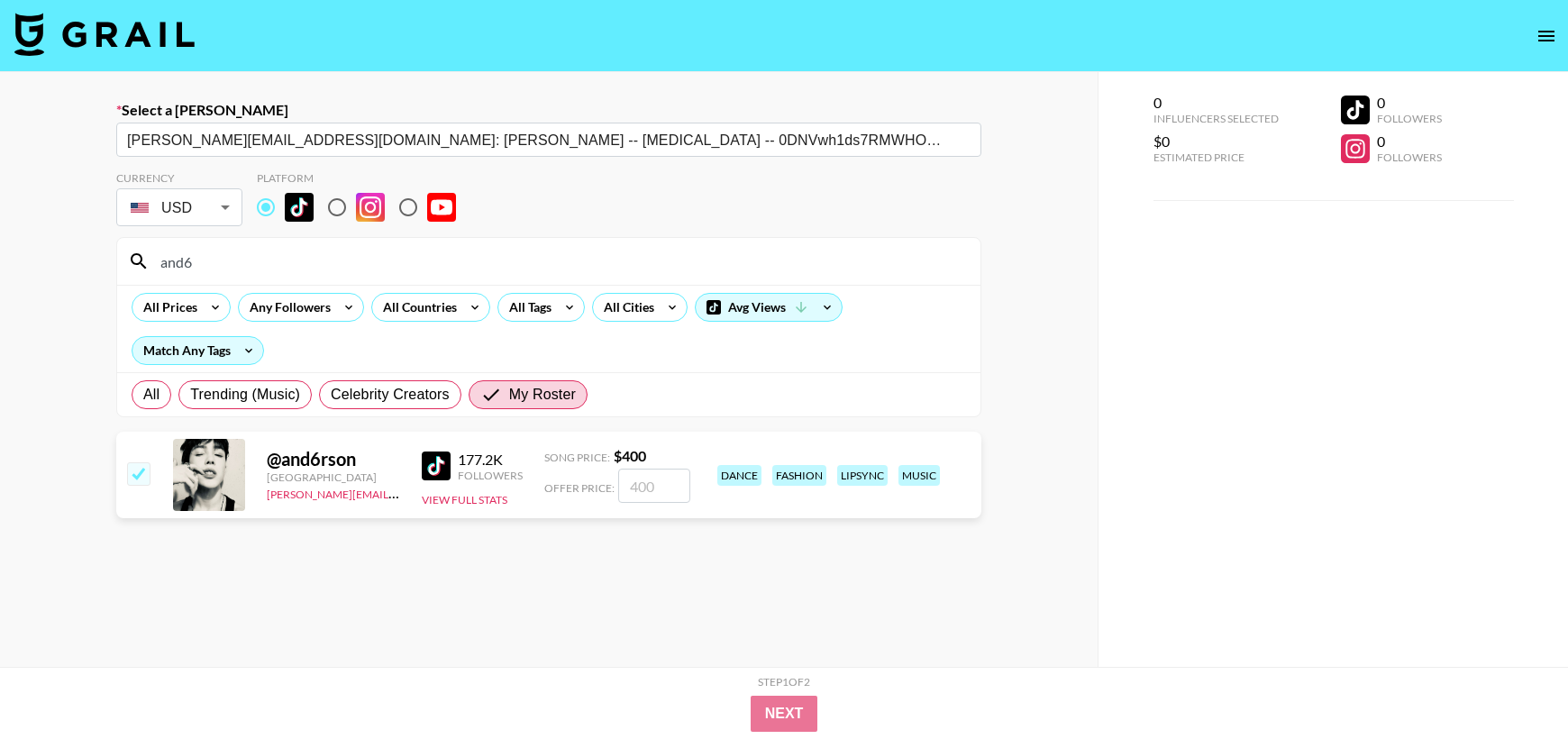
checkbox input "true"
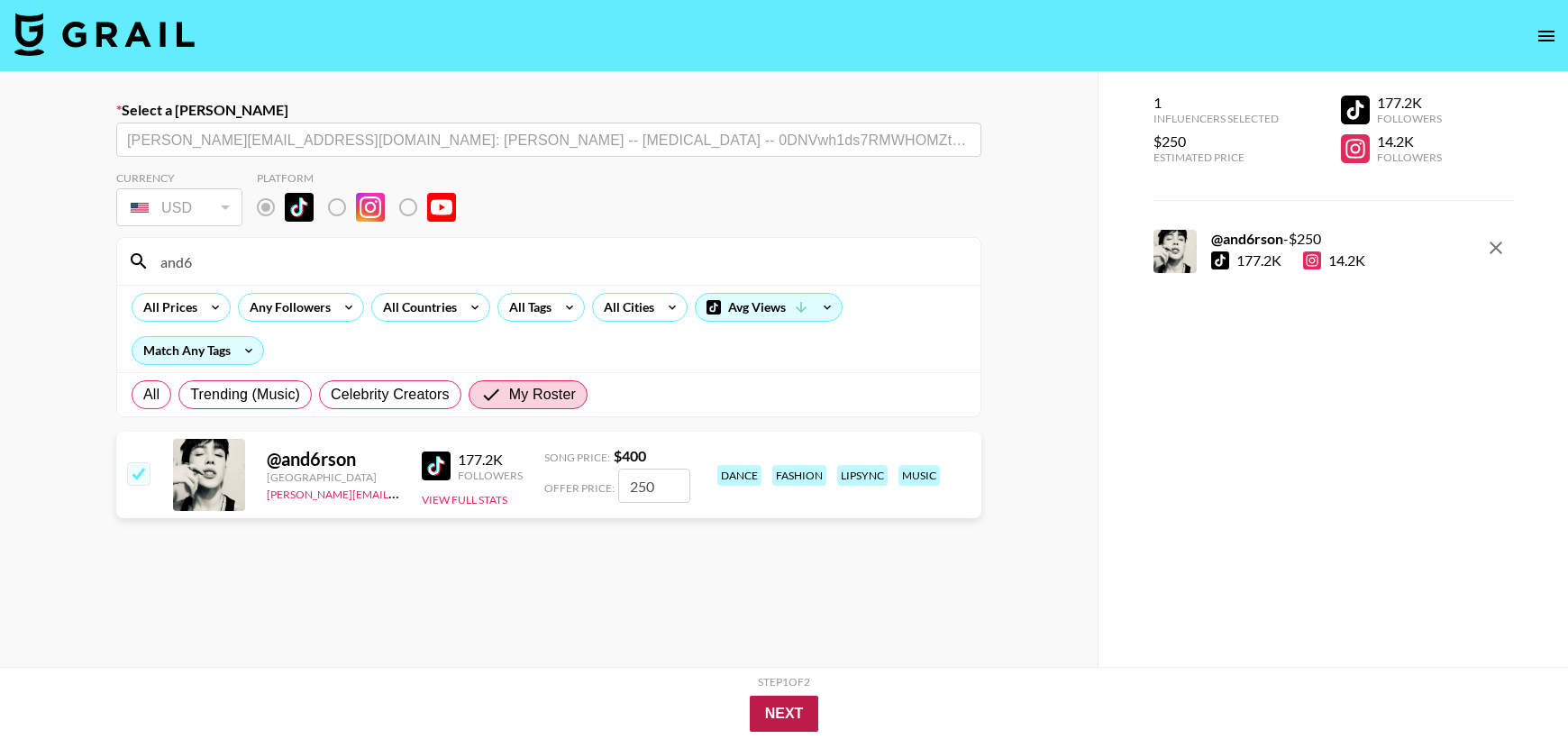
type input "250"
checkbox input "true"
click at [801, 705] on button "Next" at bounding box center [784, 714] width 69 height 36
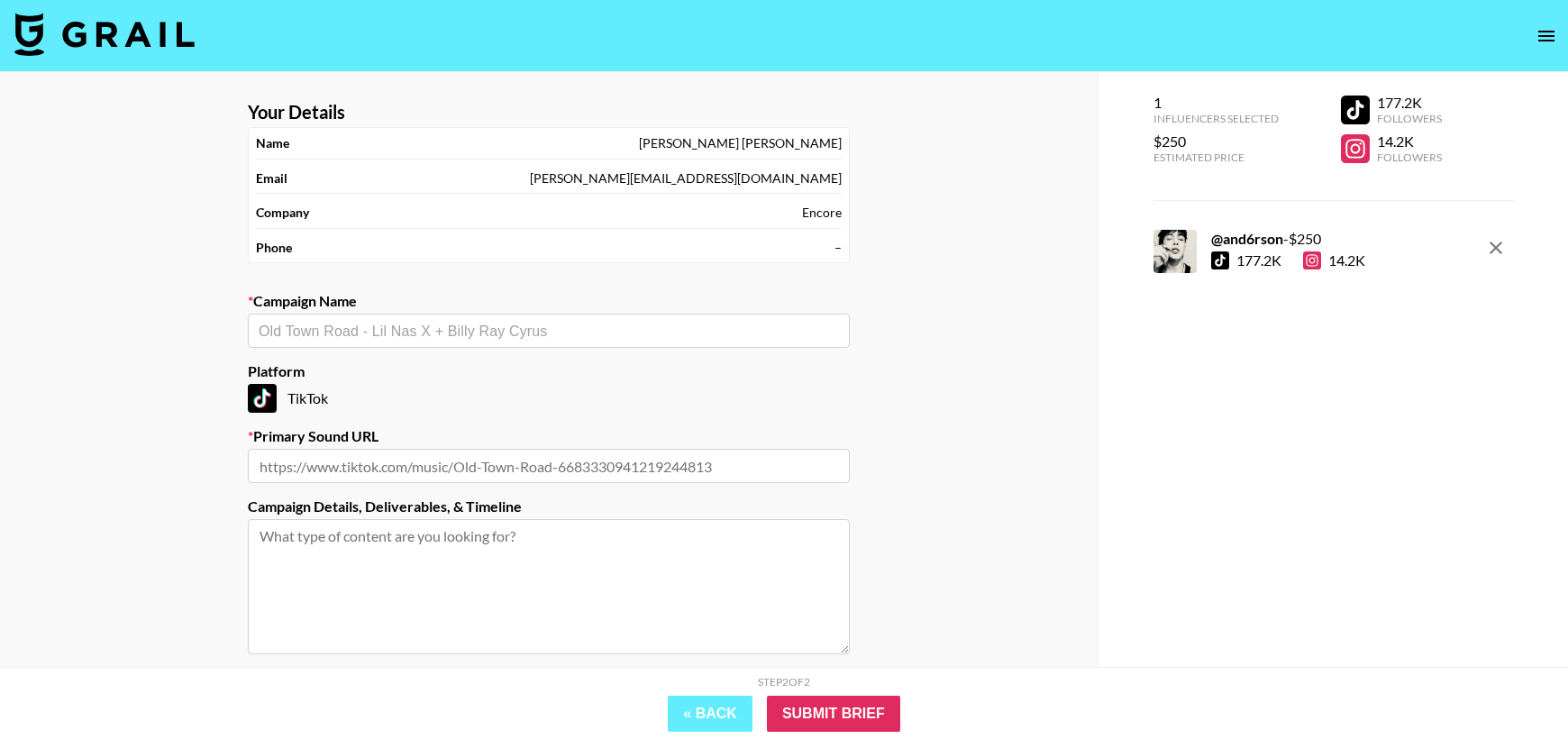
click at [521, 346] on div "​" at bounding box center [549, 331] width 602 height 34
click at [442, 373] on li "Girlfriend - Emergency" at bounding box center [549, 371] width 602 height 29
type input "Girlfriend - Emergency"
type input "[URL][DOMAIN_NAME]"
type textarea "TikTok -- TikTok --"
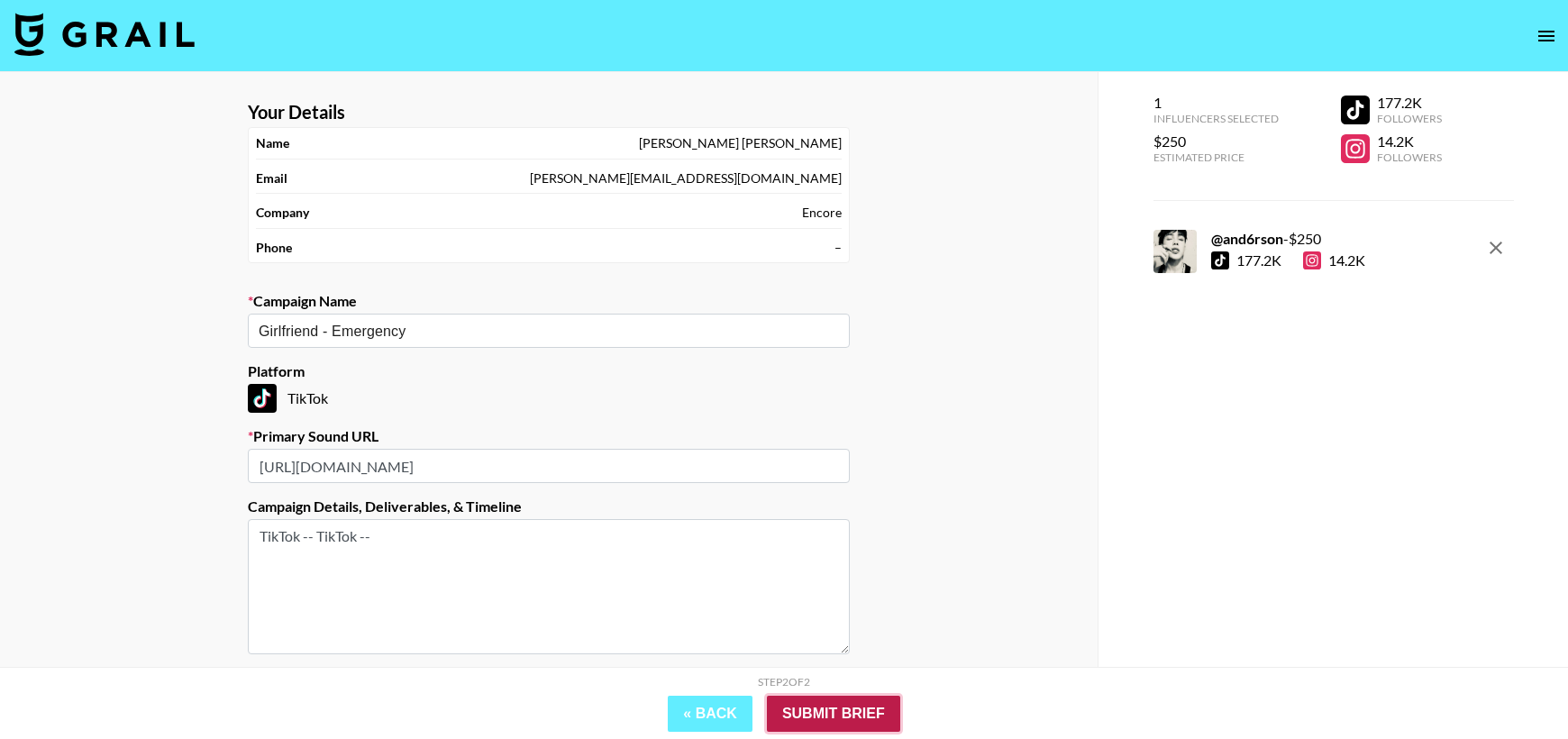
click at [815, 714] on input "Submit Brief" at bounding box center [834, 714] width 133 height 36
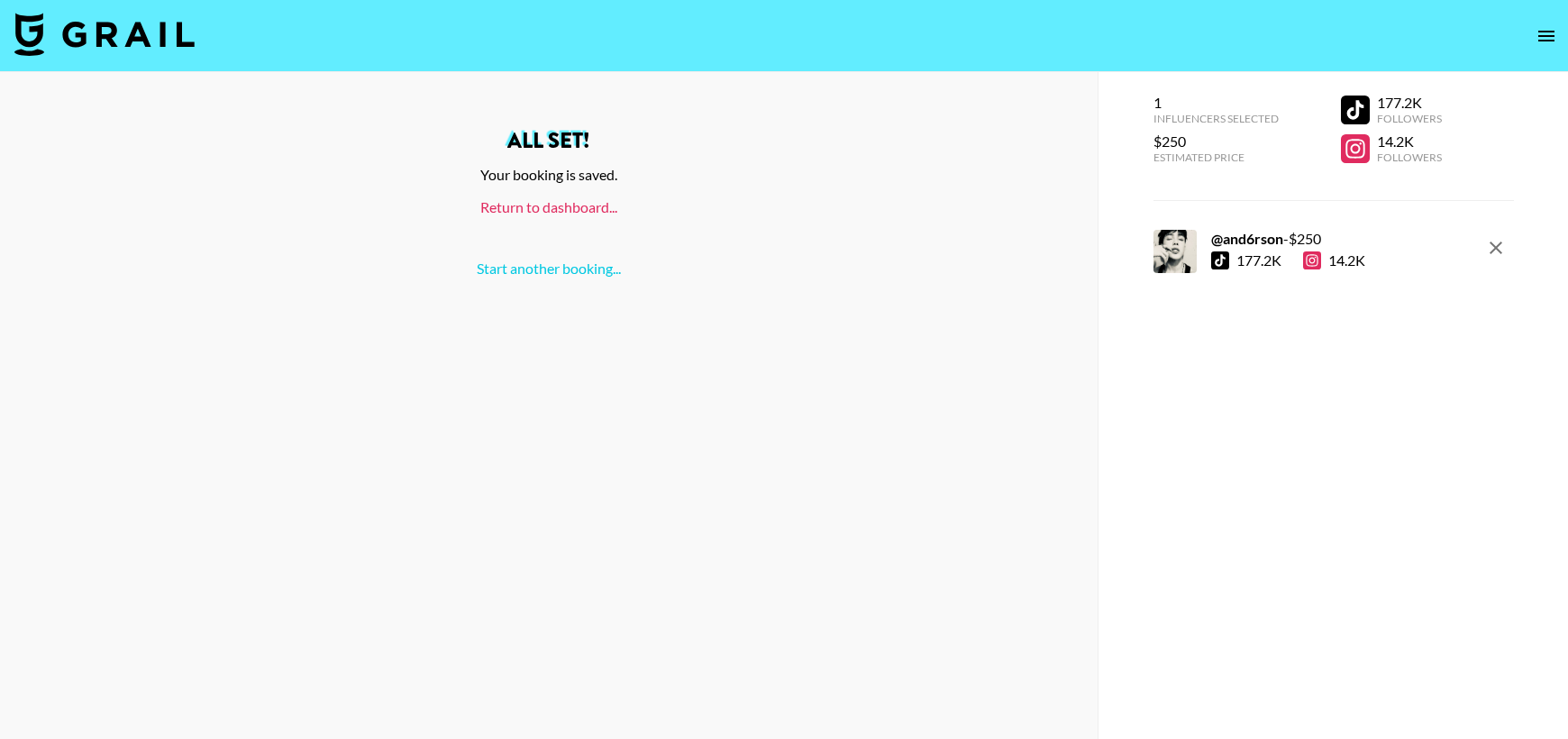
click at [542, 207] on link "Return to dashboard..." at bounding box center [549, 206] width 137 height 17
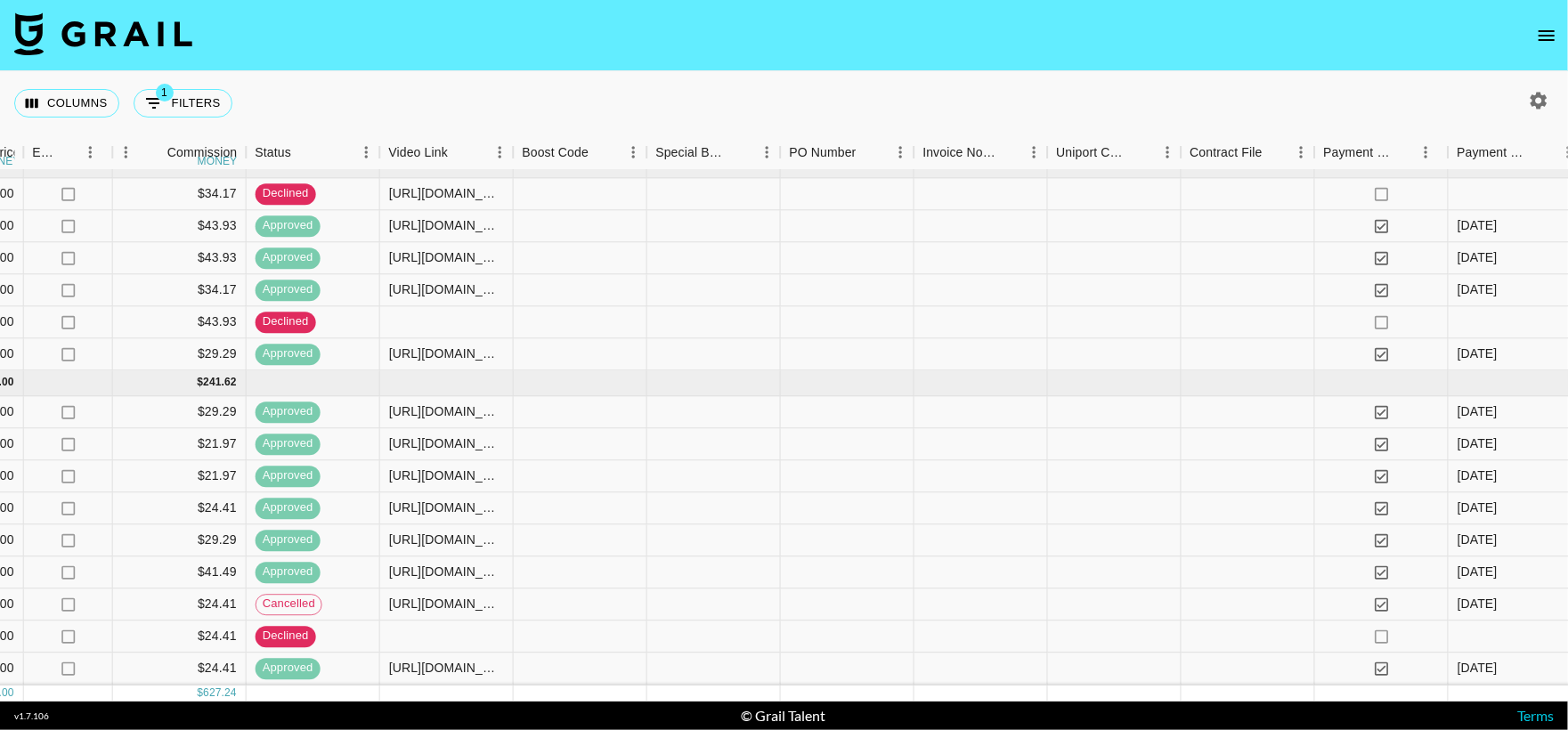
scroll to position [191, 1133]
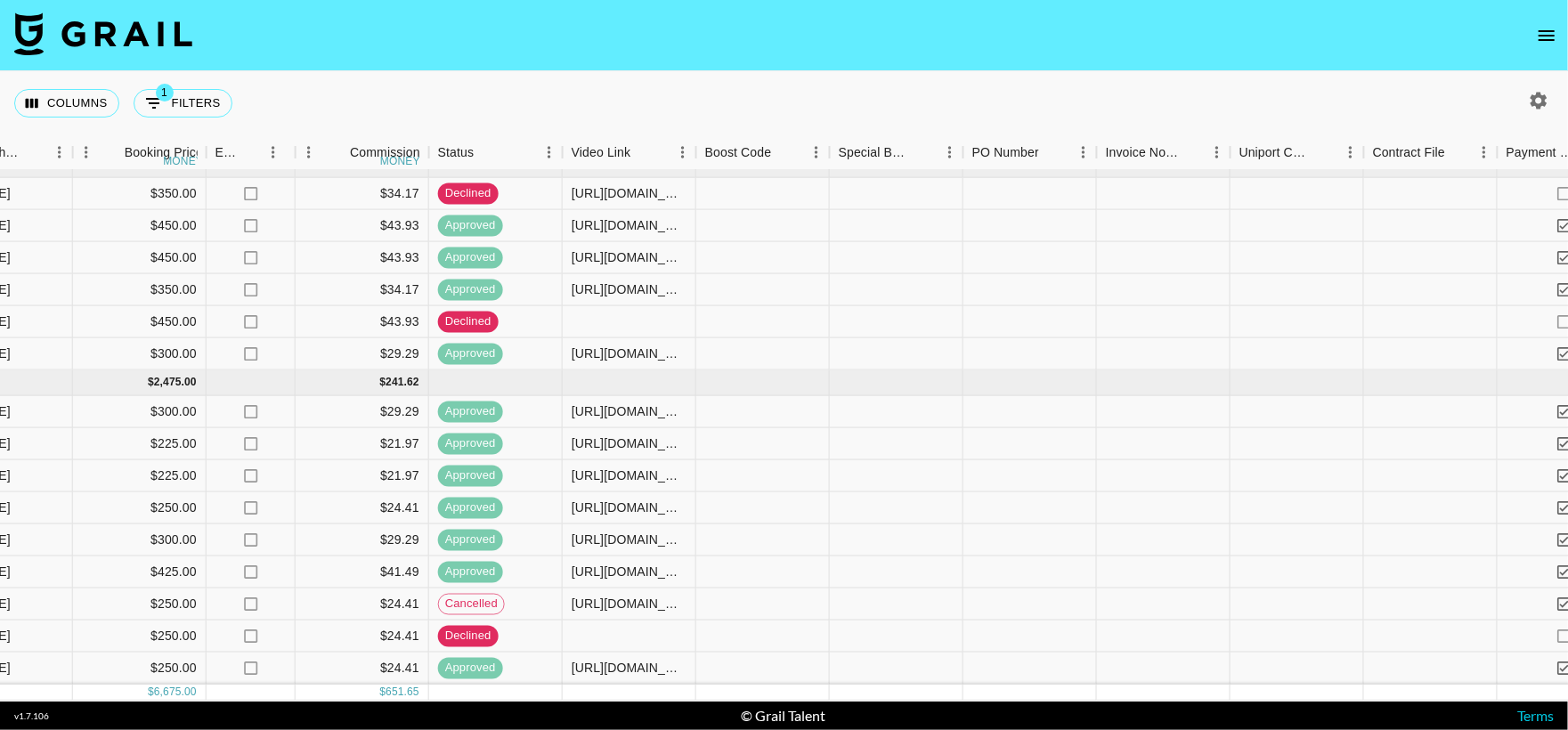
scroll to position [249, 1305]
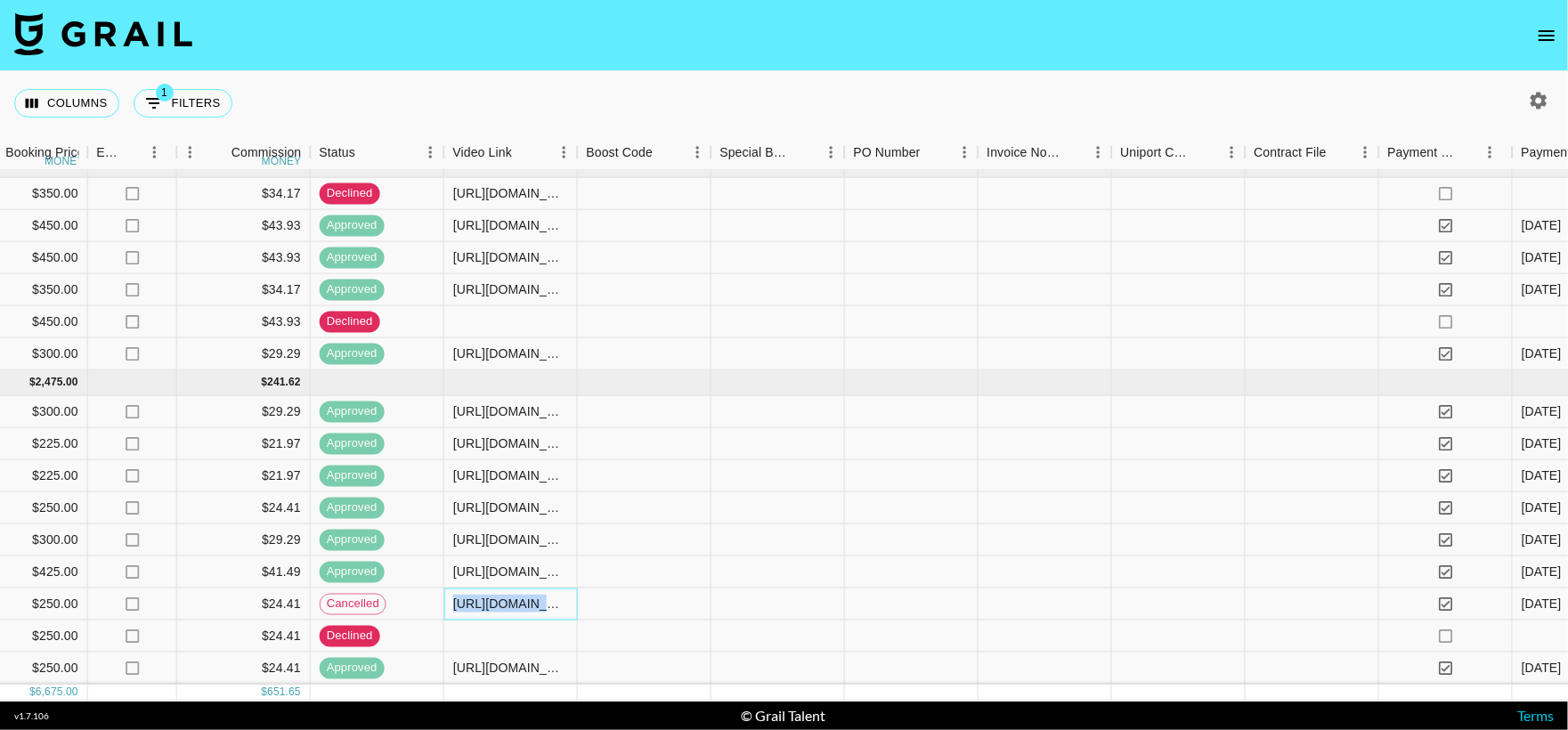
drag, startPoint x: 454, startPoint y: 585, endPoint x: 778, endPoint y: 589, distance: 324.0
click at [778, 589] on div "recKkjTxf2dzf8Ur3 and6rson Flighthouse kevin@flight.house Girlfriend - Emergenc…" at bounding box center [272, 604] width 3156 height 32
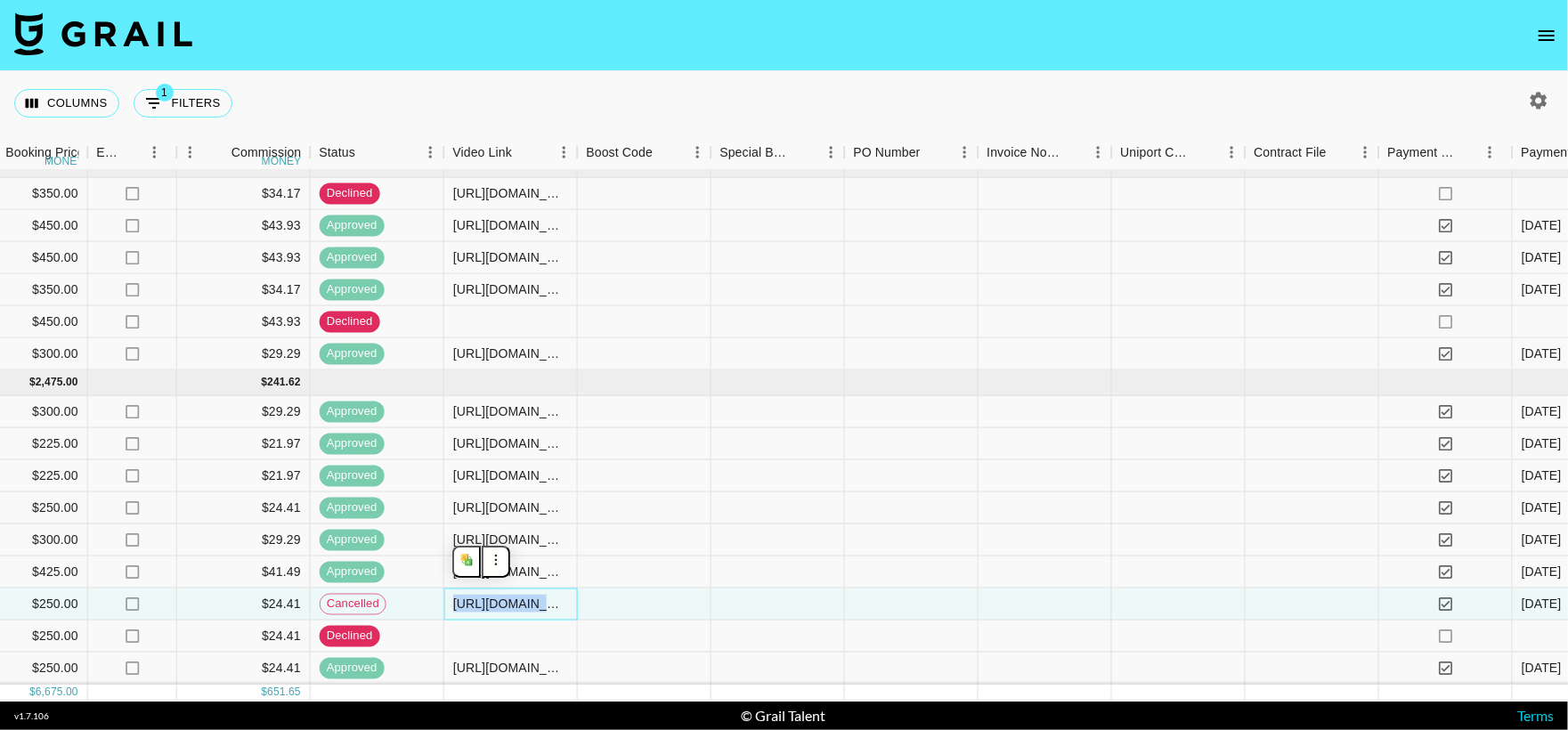
copy div "[URL][DOMAIN_NAME]"
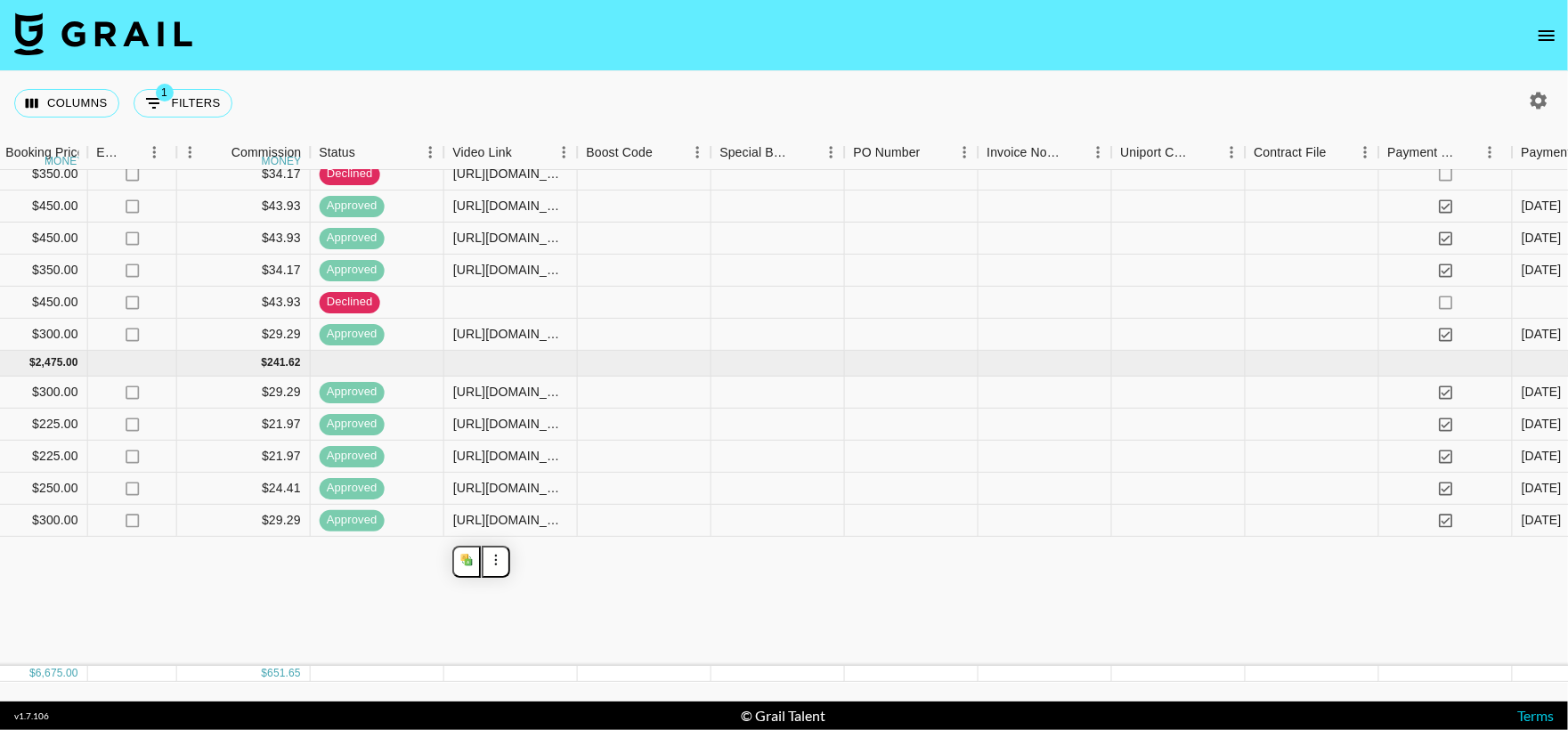
scroll to position [0, 1305]
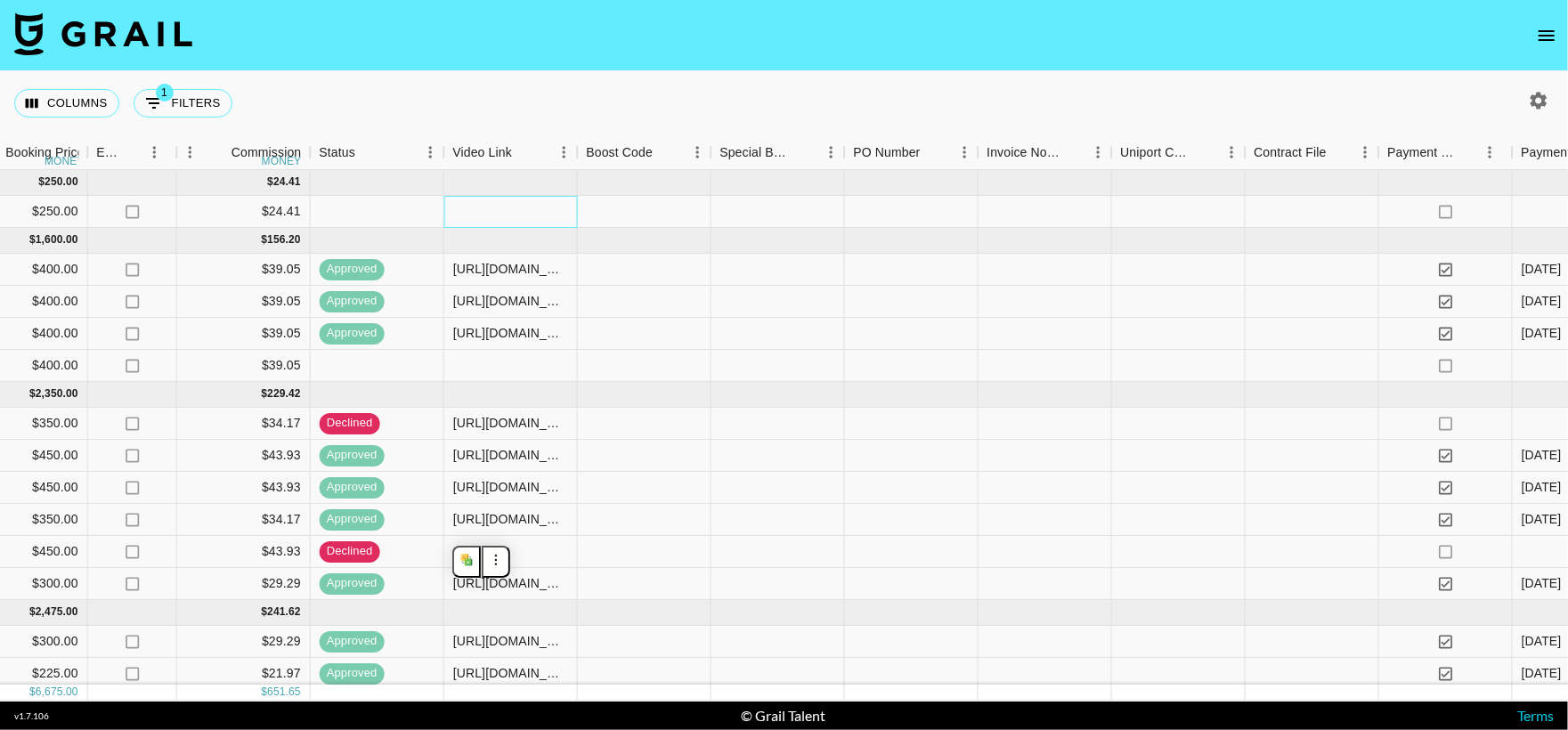
click at [483, 205] on div at bounding box center [511, 212] width 134 height 32
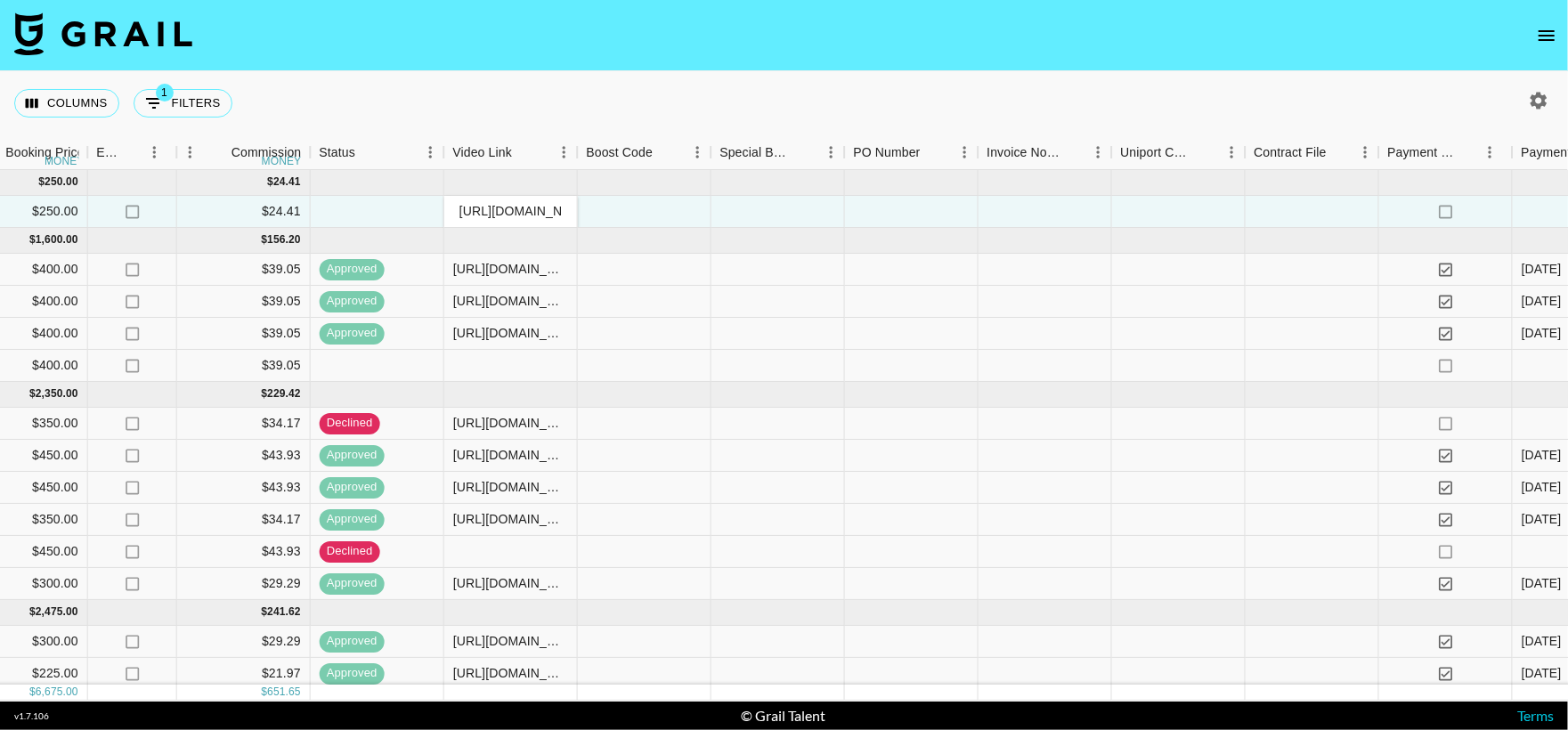
scroll to position [0, 265]
type input "[URL][DOMAIN_NAME]"
click at [627, 219] on div at bounding box center [645, 212] width 134 height 32
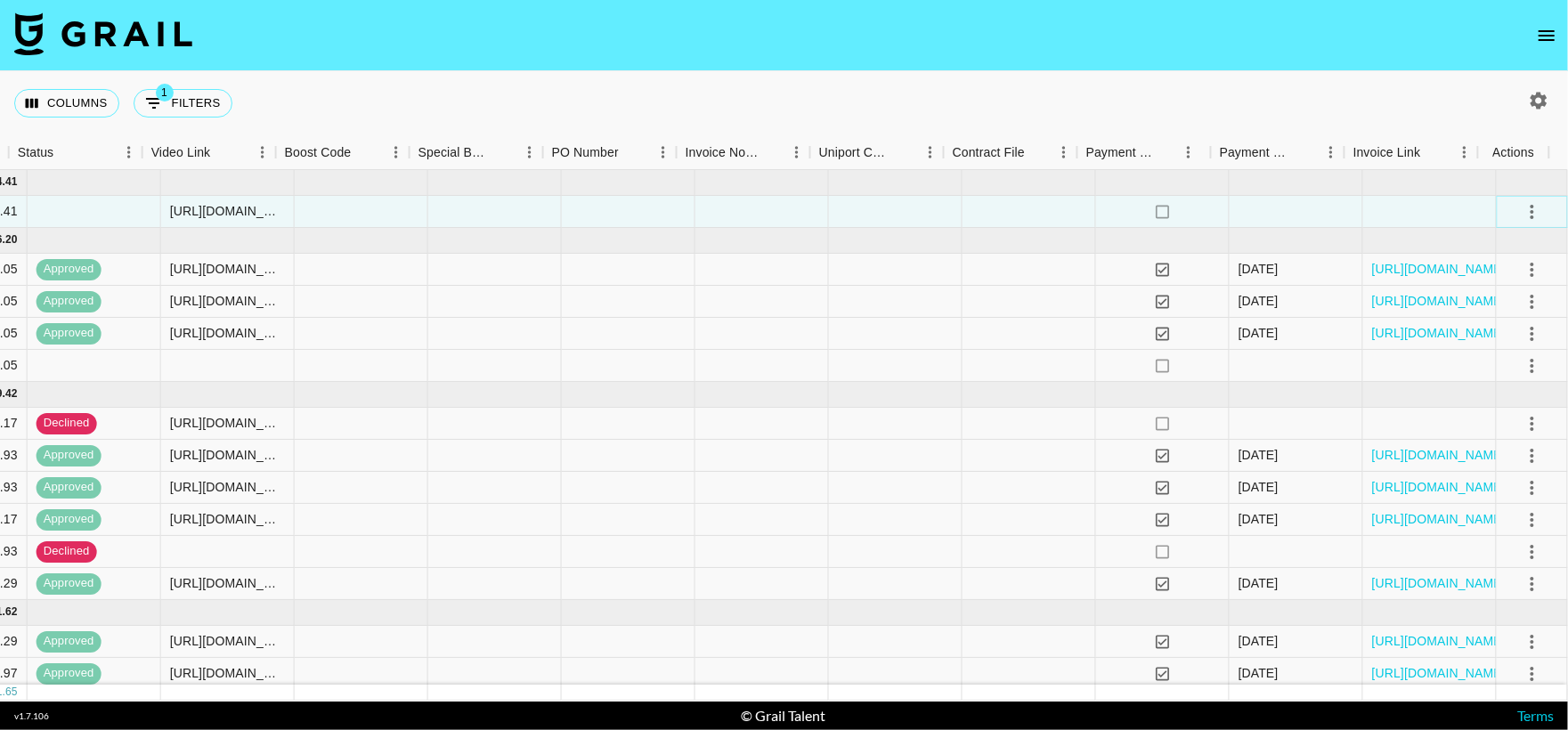
click at [1522, 210] on icon "select merge strategy" at bounding box center [1532, 212] width 21 height 21
click at [1512, 370] on div "Approve" at bounding box center [1494, 378] width 54 height 21
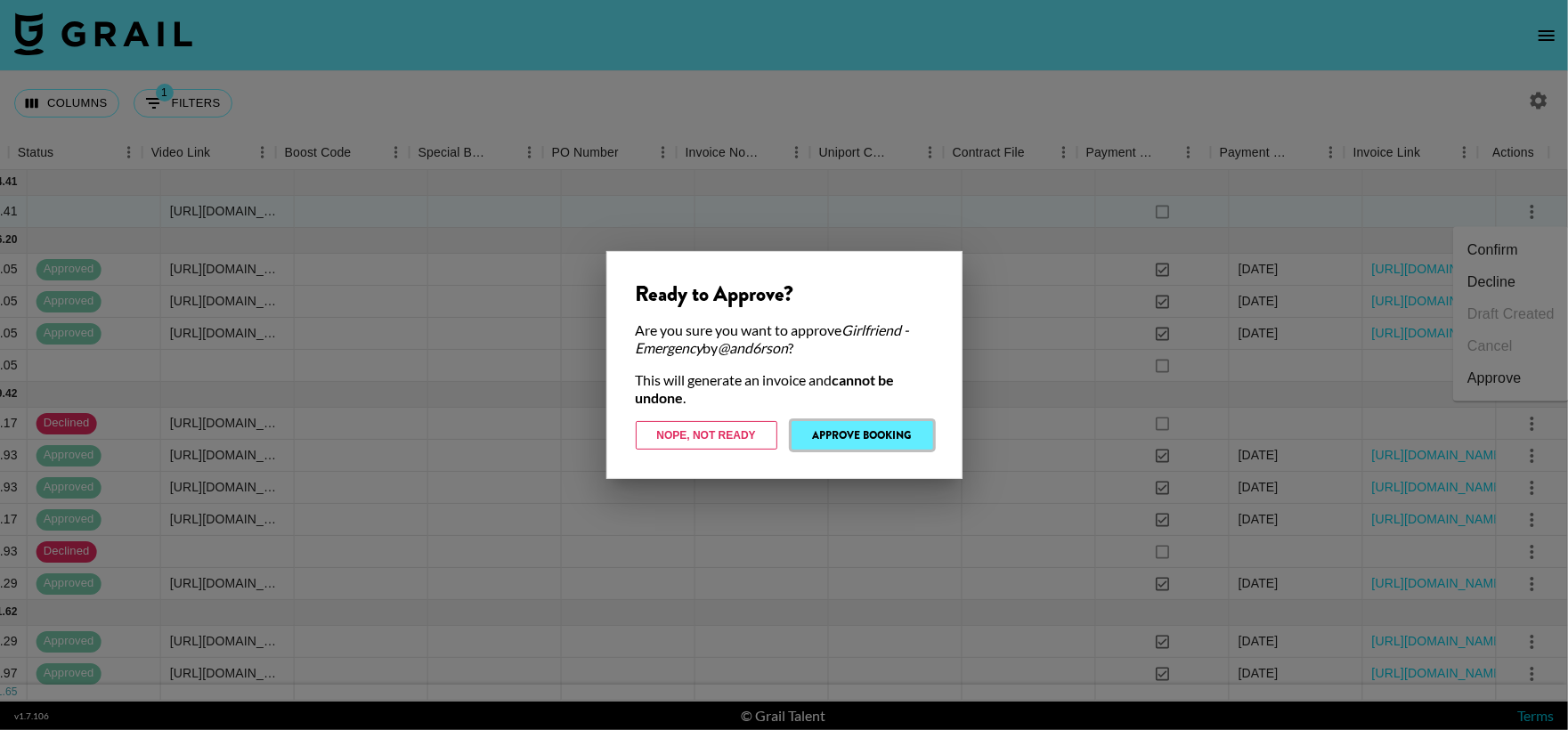
click at [899, 432] on button "Approve Booking" at bounding box center [862, 435] width 142 height 28
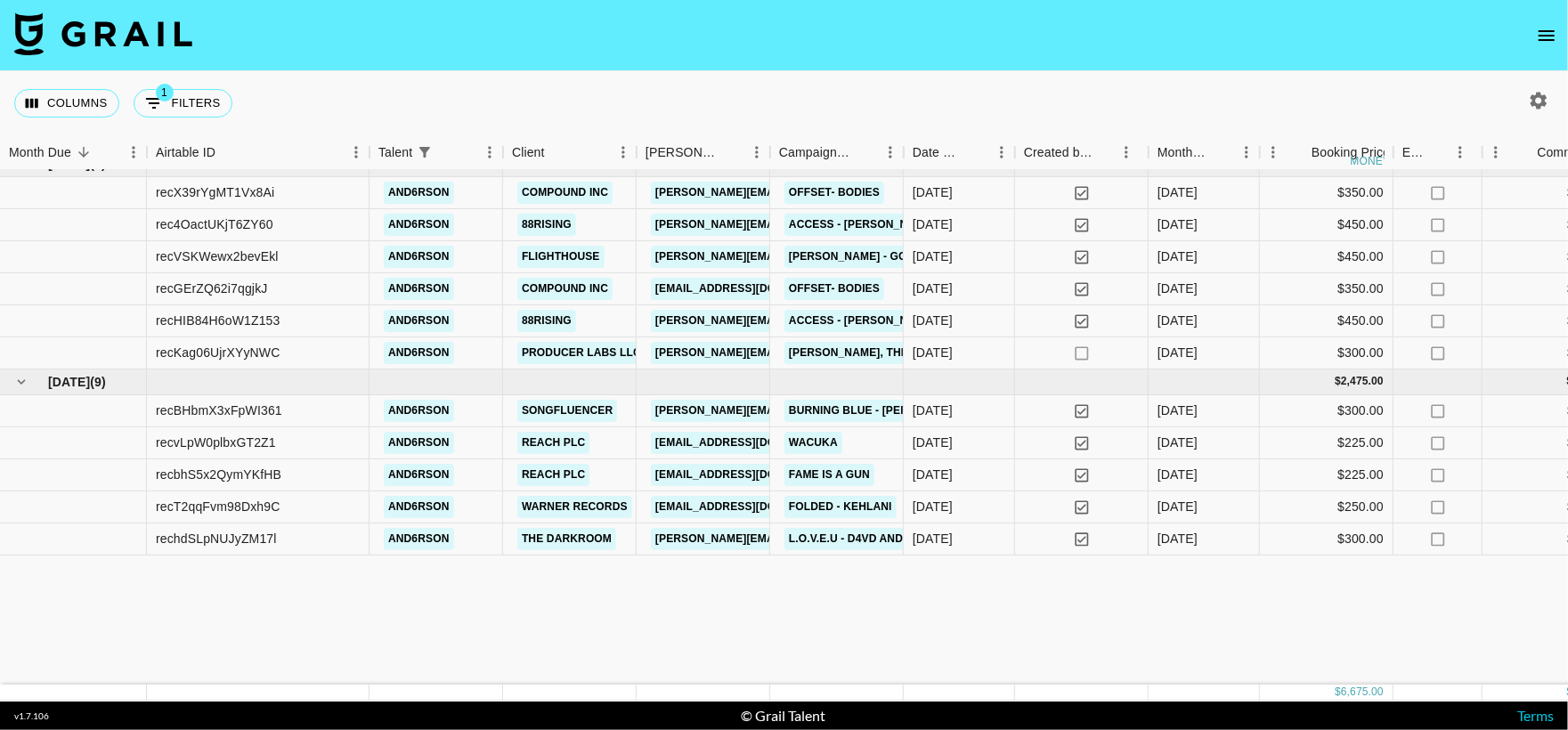
scroll to position [0, 0]
